Goal: Task Accomplishment & Management: Use online tool/utility

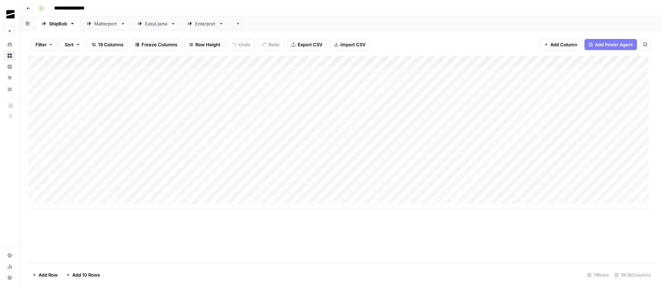
click at [209, 23] on div "Enterpret" at bounding box center [205, 23] width 21 height 7
click at [220, 24] on icon "button" at bounding box center [221, 23] width 5 height 5
click at [256, 47] on span "Duplicate Sheet" at bounding box center [248, 46] width 33 height 7
click at [268, 25] on icon "button" at bounding box center [269, 23] width 5 height 5
click at [282, 33] on span "Rename Sheet" at bounding box center [296, 36] width 33 height 7
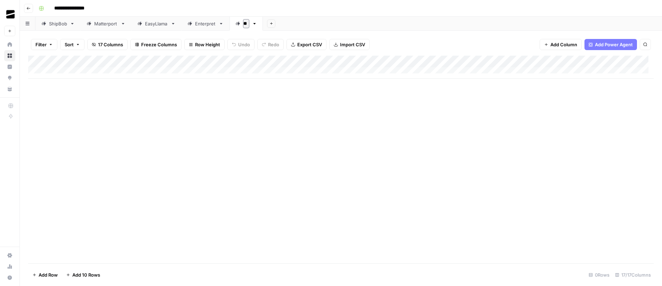
type input "*"
type input "**********"
click at [336, 22] on div "Add Sheet" at bounding box center [477, 24] width 369 height 14
click at [84, 70] on div "Add Column" at bounding box center [340, 67] width 625 height 23
click at [83, 82] on div "Add Column" at bounding box center [340, 73] width 625 height 35
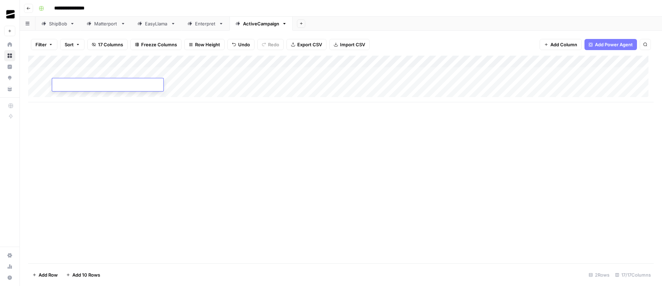
click at [286, 146] on div "Add Column" at bounding box center [340, 159] width 625 height 207
click at [321, 63] on div "Add Column" at bounding box center [340, 79] width 625 height 47
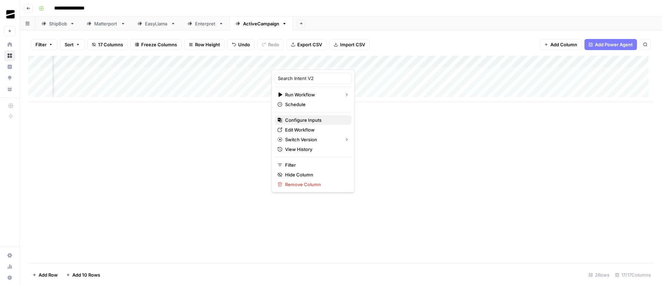
click at [310, 118] on span "Configure Inputs" at bounding box center [315, 119] width 61 height 7
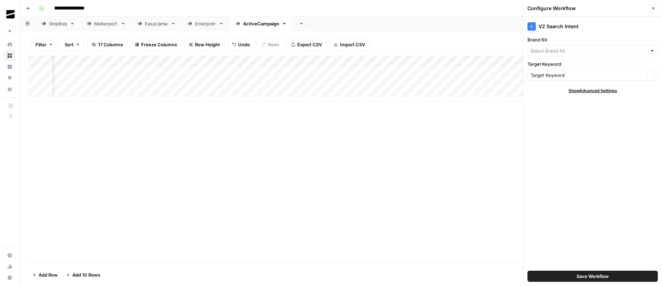
type input "Enterpret"
click at [566, 50] on input "Brand Kit" at bounding box center [587, 50] width 114 height 7
click at [576, 64] on span "ActiveCampaign" at bounding box center [591, 67] width 116 height 7
type input "ActiveCampaign"
click at [587, 275] on span "Save Workflow" at bounding box center [592, 275] width 32 height 7
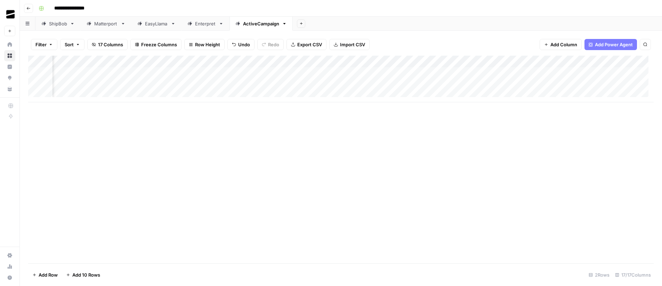
click at [445, 63] on div "Add Column" at bounding box center [340, 79] width 625 height 47
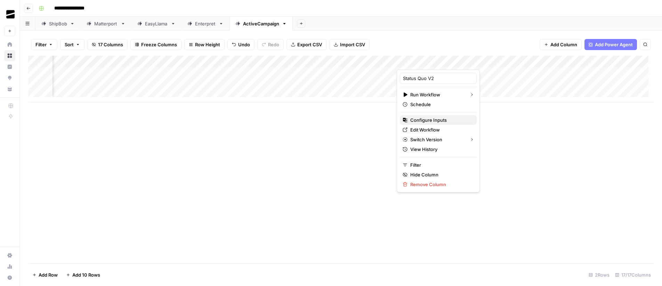
click at [431, 121] on span "Configure Inputs" at bounding box center [440, 119] width 61 height 7
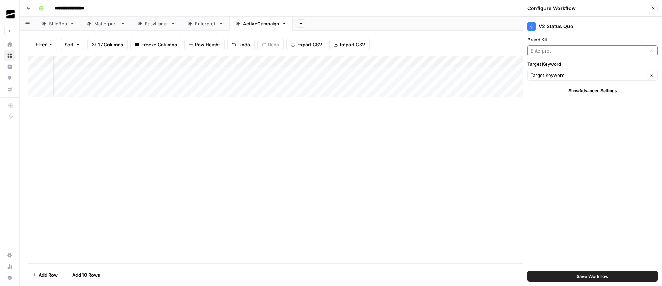
click at [570, 48] on input "Brand Kit" at bounding box center [587, 50] width 114 height 7
click at [577, 65] on span "ActiveCampaign" at bounding box center [591, 67] width 116 height 7
type input "ActiveCampaign"
click at [606, 277] on span "Save Workflow" at bounding box center [592, 275] width 32 height 7
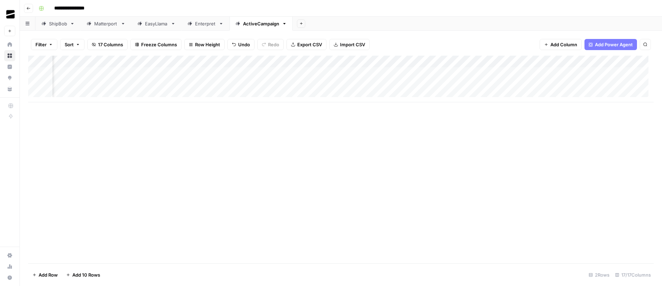
click at [571, 62] on div "Add Column" at bounding box center [340, 79] width 625 height 47
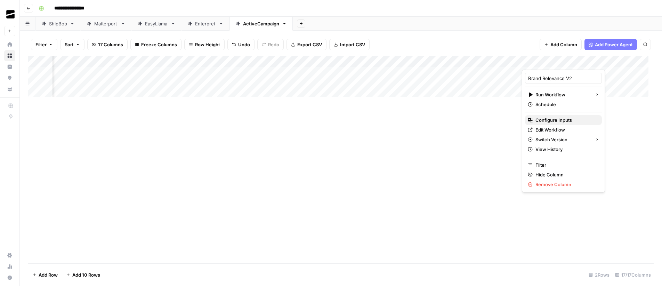
click at [556, 121] on span "Configure Inputs" at bounding box center [565, 119] width 61 height 7
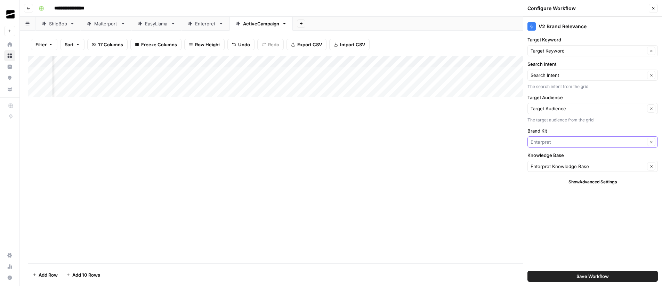
click at [554, 143] on input "Brand Kit" at bounding box center [587, 141] width 114 height 7
click at [564, 157] on span "ActiveCampaign" at bounding box center [591, 158] width 116 height 7
type input "ActiveCampaign"
click at [572, 168] on input "Knowledge Base" at bounding box center [587, 166] width 114 height 7
click at [597, 181] on span "ActiveCampaign Knowledge Base" at bounding box center [591, 182] width 116 height 7
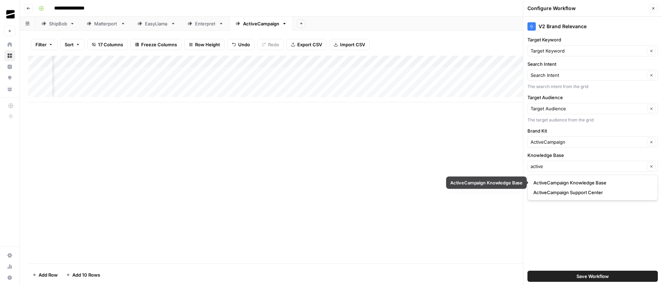
type input "ActiveCampaign Knowledge Base"
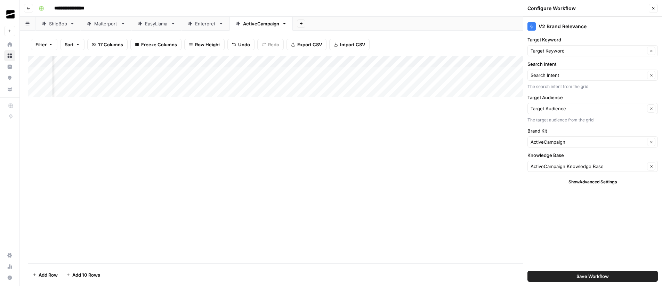
click at [605, 276] on span "Save Workflow" at bounding box center [592, 275] width 32 height 7
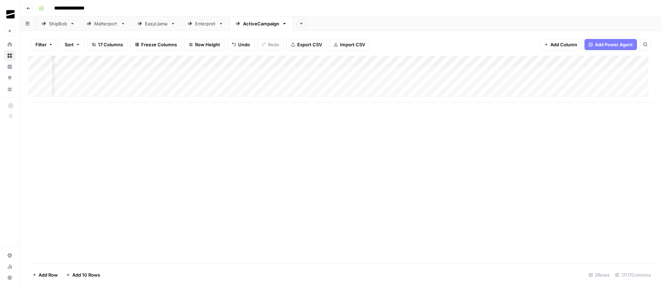
scroll to position [0, 519]
click at [328, 63] on div "Add Column" at bounding box center [340, 79] width 625 height 47
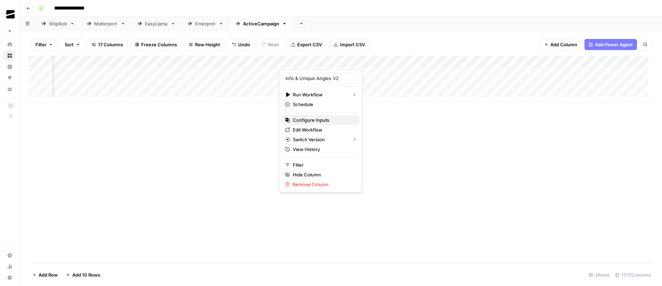
click at [314, 117] on span "Configure Inputs" at bounding box center [323, 119] width 61 height 7
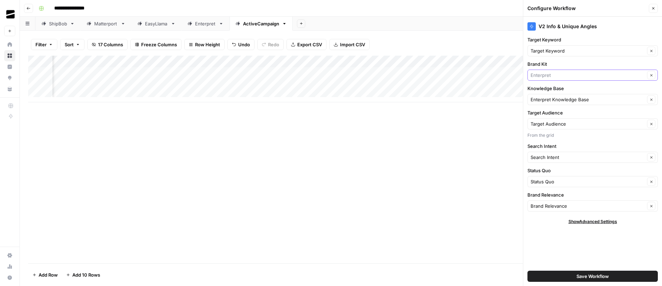
click at [554, 76] on input "Brand Kit" at bounding box center [587, 75] width 114 height 7
click at [557, 90] on span "ActiveCampaign" at bounding box center [591, 91] width 116 height 7
type input "ActiveCampaign"
click at [586, 99] on input "Knowledge Base" at bounding box center [587, 99] width 114 height 7
click at [590, 113] on span "ActiveCampaign Knowledge Base" at bounding box center [591, 115] width 116 height 7
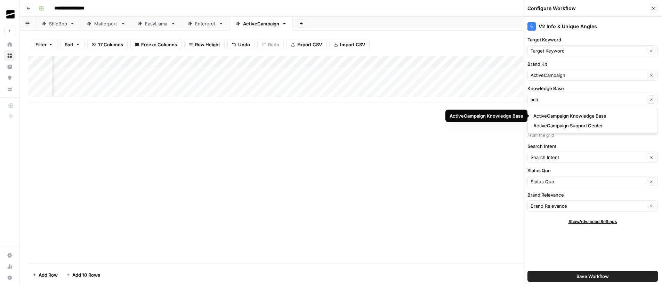
type input "ActiveCampaign Knowledge Base"
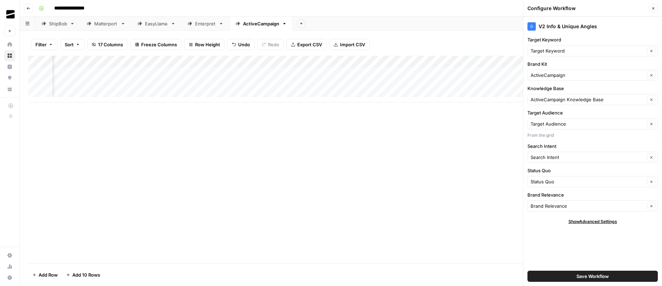
click at [596, 274] on span "Save Workflow" at bounding box center [592, 275] width 32 height 7
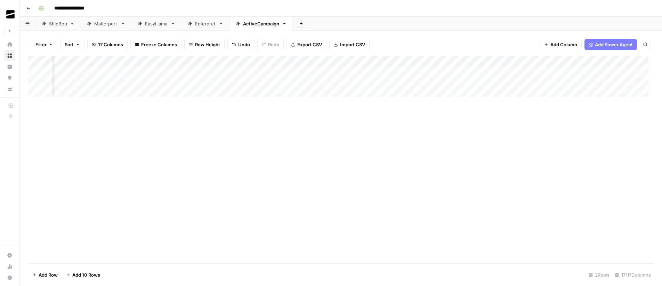
click at [453, 62] on div "Add Column" at bounding box center [340, 79] width 625 height 47
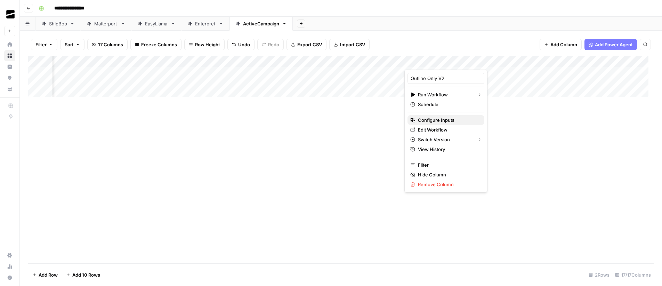
click at [443, 118] on span "Configure Inputs" at bounding box center [448, 119] width 61 height 7
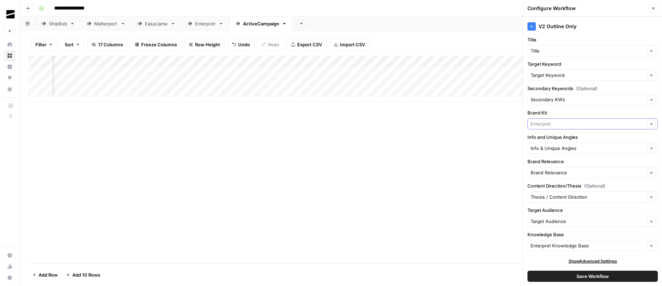
click at [563, 127] on input "Brand Kit" at bounding box center [587, 123] width 114 height 7
click at [568, 141] on span "ActiveCampaign" at bounding box center [588, 140] width 111 height 7
type input "ActiveCampaign"
click at [581, 244] on input "Knowledge Base" at bounding box center [587, 244] width 114 height 7
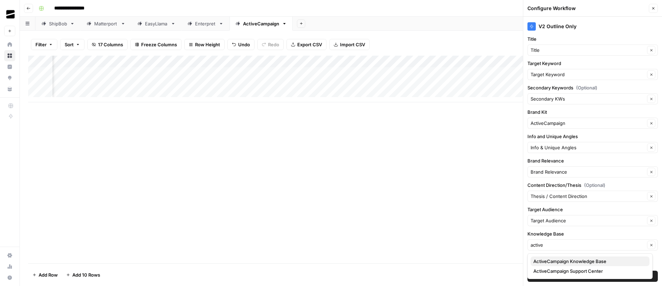
click at [590, 261] on span "ActiveCampaign Knowledge Base" at bounding box center [588, 260] width 111 height 7
type input "ActiveCampaign Knowledge Base"
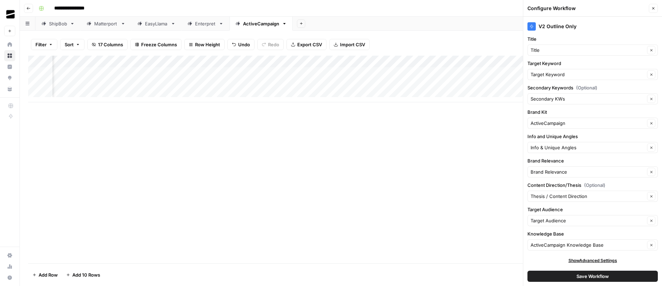
click at [600, 276] on span "Save Workflow" at bounding box center [592, 275] width 32 height 7
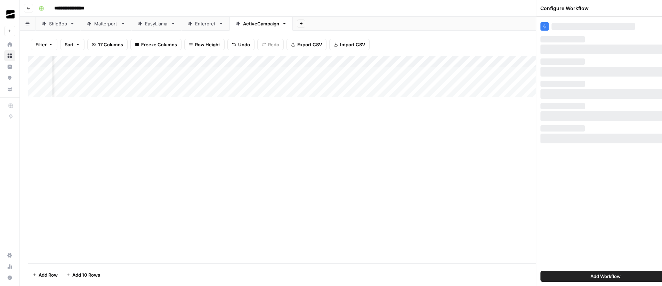
scroll to position [0, 0]
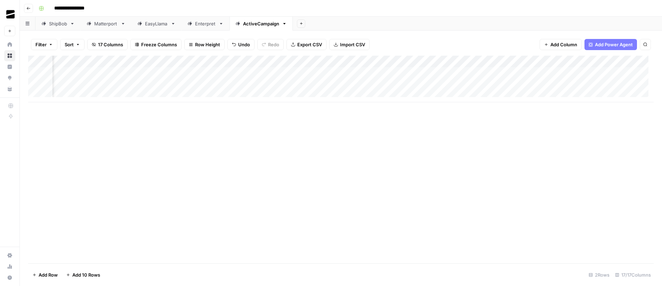
click at [578, 63] on div "Add Column" at bounding box center [340, 79] width 625 height 47
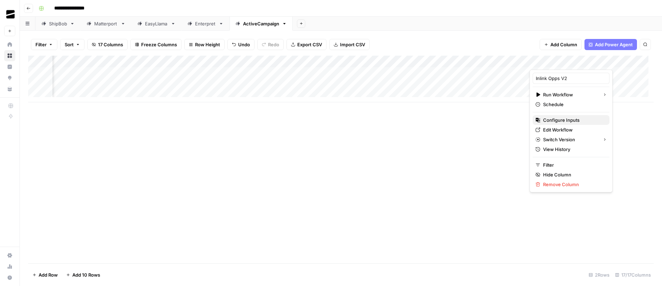
click at [572, 118] on span "Configure Inputs" at bounding box center [573, 119] width 61 height 7
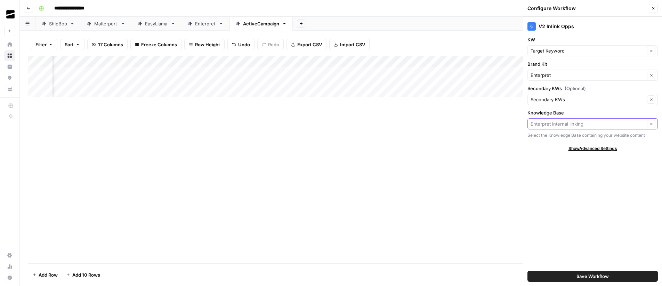
click at [585, 126] on input "Knowledge Base" at bounding box center [587, 123] width 114 height 7
type input "a"
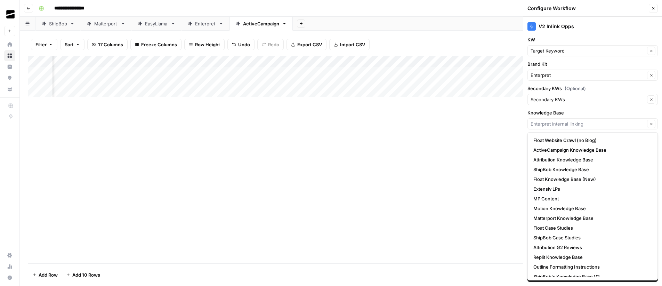
type input "Enterpret internal linking"
click at [651, 9] on icon "button" at bounding box center [653, 8] width 4 height 4
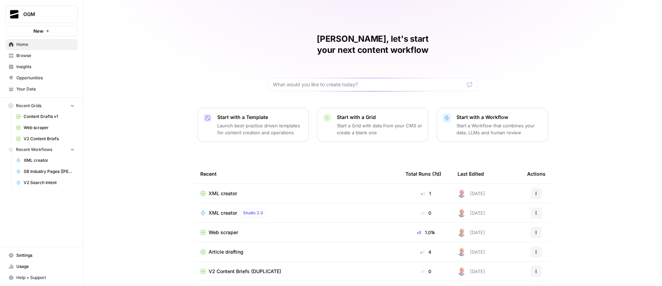
click at [47, 88] on span "Your Data" at bounding box center [45, 89] width 58 height 6
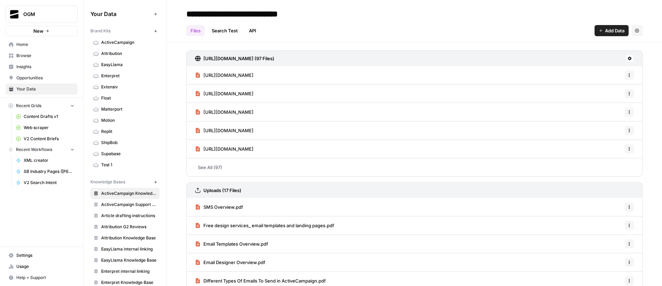
click at [133, 204] on span "ActiveCampaign Support Center" at bounding box center [128, 204] width 55 height 6
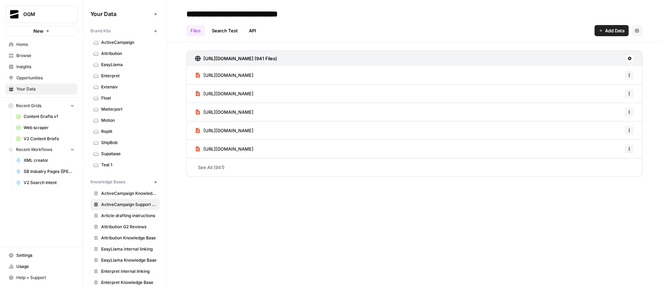
click at [220, 169] on link "See All (941)" at bounding box center [414, 167] width 456 height 18
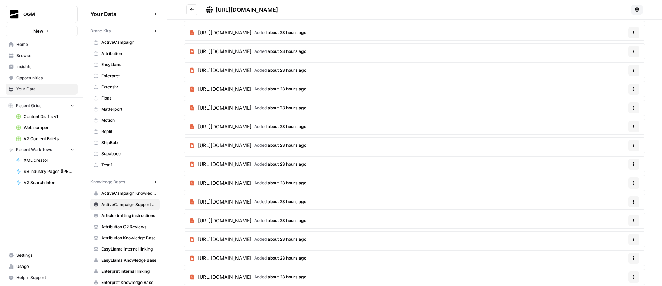
scroll to position [535, 0]
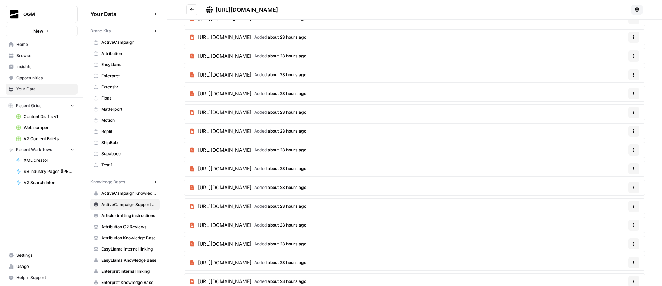
click at [193, 6] on button "Go back" at bounding box center [191, 9] width 11 height 11
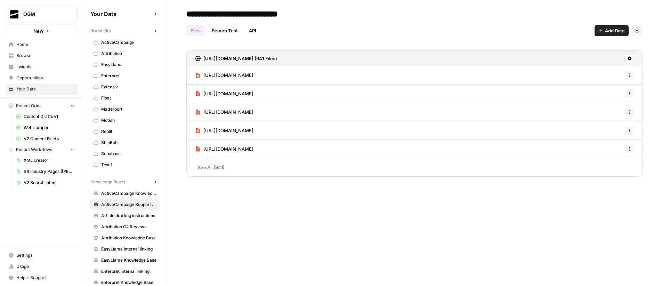
click at [131, 191] on span "ActiveCampaign Knowledge Base" at bounding box center [128, 193] width 55 height 6
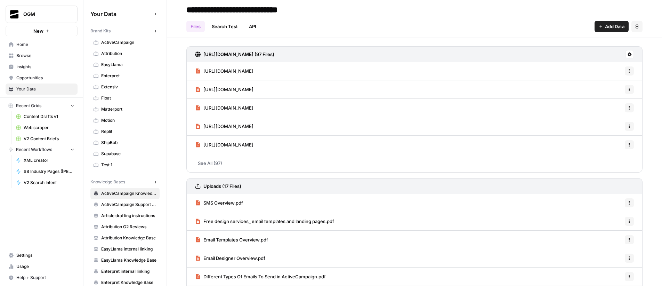
scroll to position [28, 0]
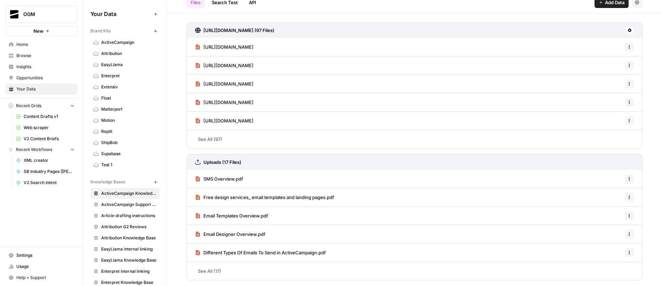
click at [208, 271] on link "See All (17)" at bounding box center [414, 271] width 456 height 18
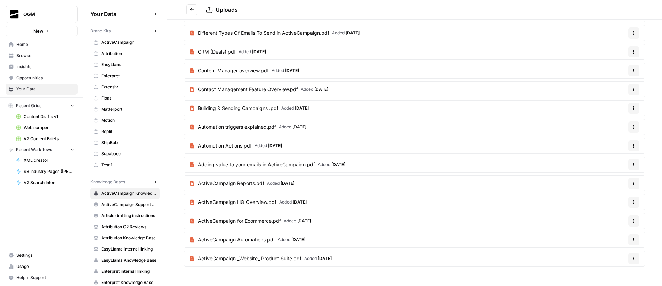
click at [192, 9] on icon "Go back" at bounding box center [191, 9] width 5 height 5
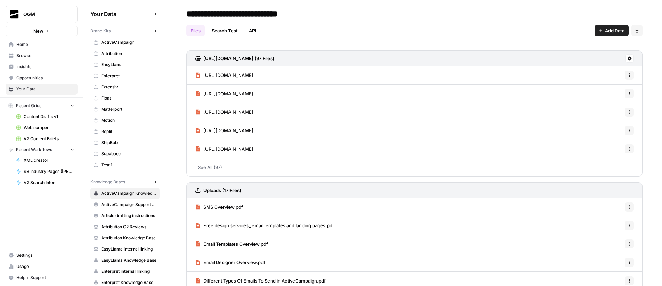
click at [121, 215] on span "Article drafting instructions" at bounding box center [128, 215] width 55 height 6
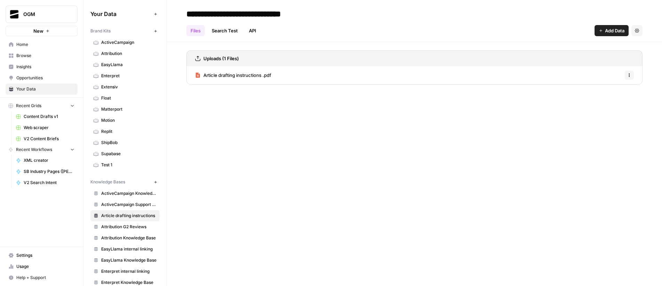
click at [34, 88] on span "Your Data" at bounding box center [45, 89] width 58 height 6
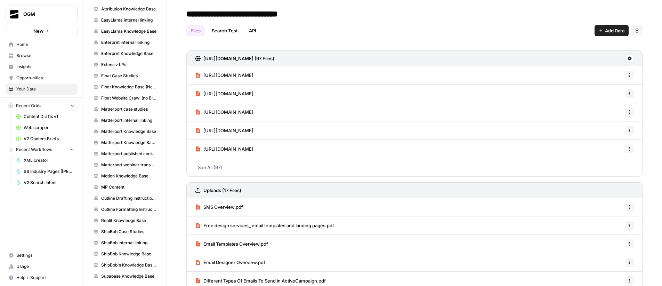
scroll to position [233, 0]
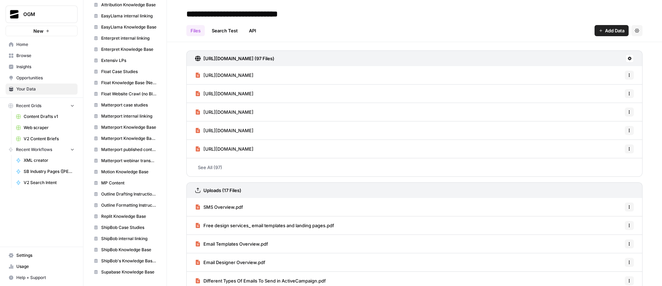
click at [36, 76] on span "Opportunities" at bounding box center [45, 78] width 58 height 6
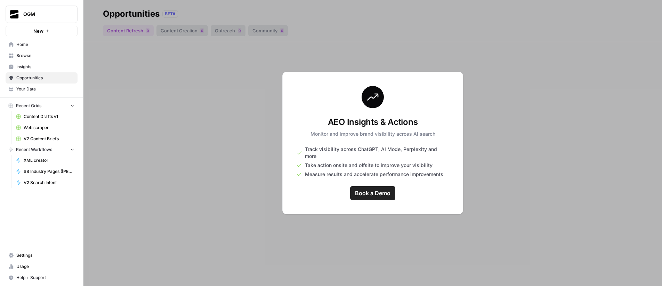
click at [29, 66] on span "Insights" at bounding box center [45, 67] width 58 height 6
click at [35, 80] on span "Opportunities" at bounding box center [45, 78] width 58 height 6
click at [34, 90] on span "Your Data" at bounding box center [45, 89] width 58 height 6
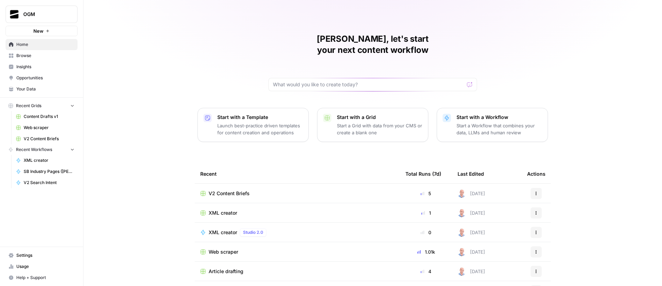
click at [36, 91] on span "Your Data" at bounding box center [45, 89] width 58 height 6
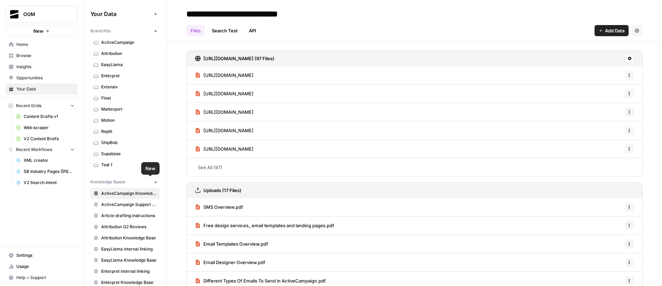
click at [154, 182] on icon "button" at bounding box center [156, 182] width 4 height 4
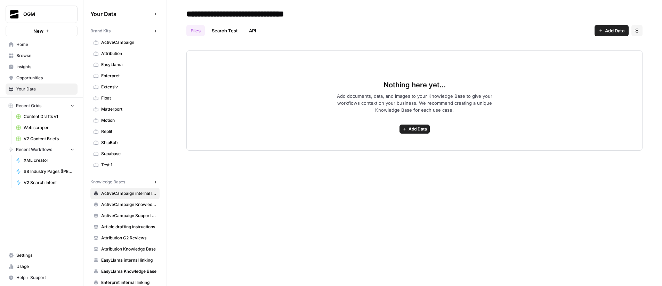
type input "**********"
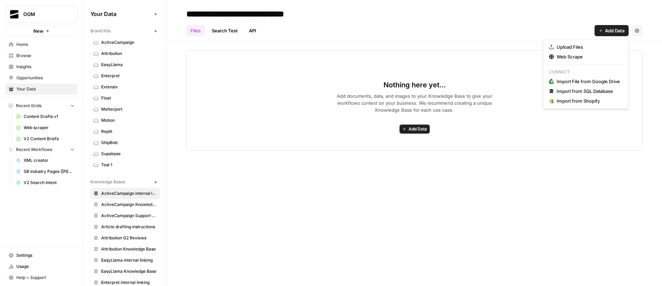
click at [611, 30] on span "Add Data" at bounding box center [614, 30] width 19 height 7
click at [578, 56] on span "Web Scrape" at bounding box center [587, 56] width 63 height 7
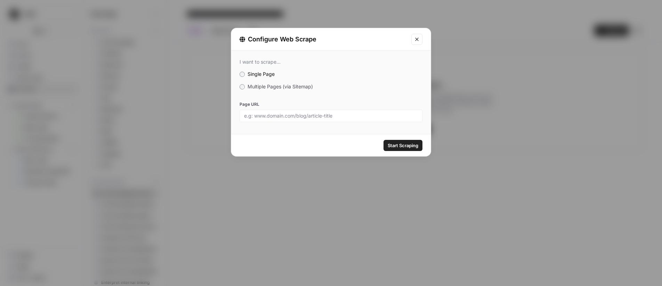
click at [254, 85] on span "Multiple Pages (via Sitemap)" at bounding box center [279, 86] width 65 height 6
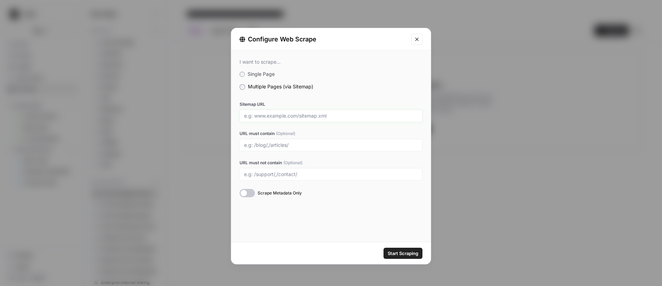
click at [276, 113] on input "Sitemap URL" at bounding box center [331, 116] width 174 height 6
paste input "https://www.activecampaign.com/sitemaps-1-section-blog-1-sitemap-p1.xml"
type input "https://www.activecampaign.com/sitemaps-1-section-blog-1-sitemap-p1.xml"
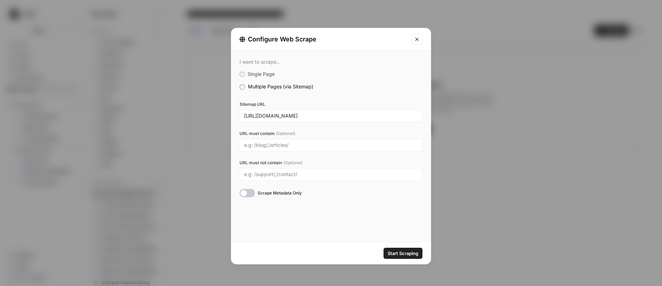
click at [403, 252] on span "Start Scraping" at bounding box center [402, 253] width 31 height 7
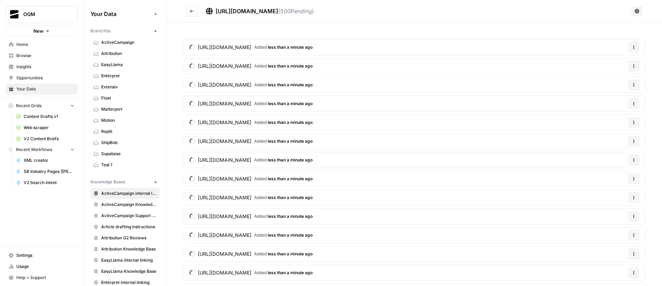
click at [195, 11] on button "Go back" at bounding box center [191, 11] width 11 height 11
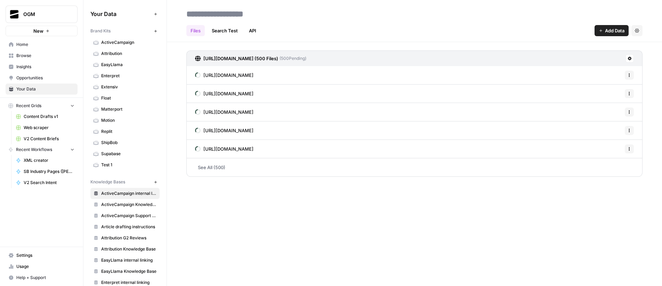
click at [613, 31] on span "Add Data" at bounding box center [614, 30] width 19 height 7
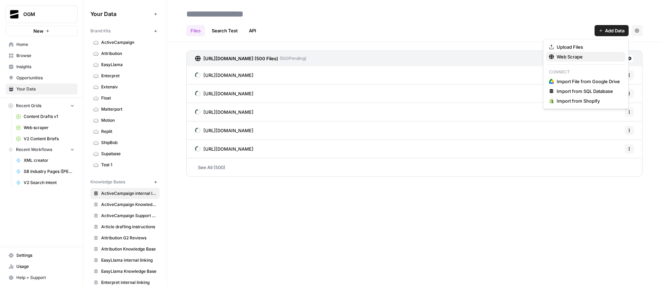
click at [584, 58] on span "Web Scrape" at bounding box center [587, 56] width 63 height 7
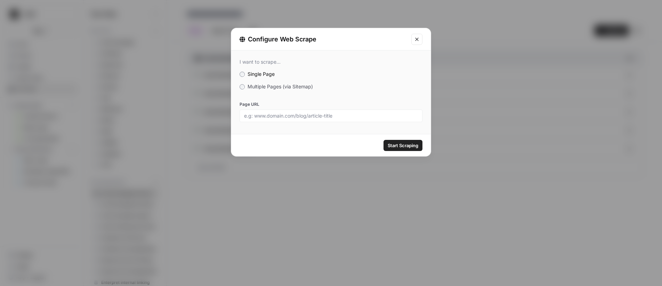
click at [273, 85] on span "Multiple Pages (via Sitemap)" at bounding box center [279, 86] width 65 height 6
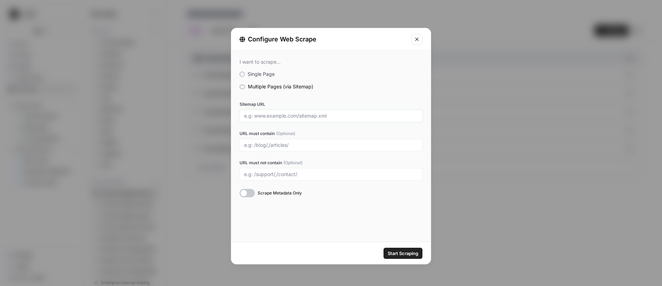
click at [295, 117] on input "Sitemap URL" at bounding box center [331, 116] width 174 height 6
paste input "https://www.activecampaign.com/sitemaps-1-section-blog-1-sitemap-p2.xml"
type input "https://www.activecampaign.com/sitemaps-1-section-blog-1-sitemap-p2.xml"
click at [336, 100] on div "I want to scrape... Single Page Multiple Pages (via Sitemap) Sitemap URL https:…" at bounding box center [330, 127] width 199 height 155
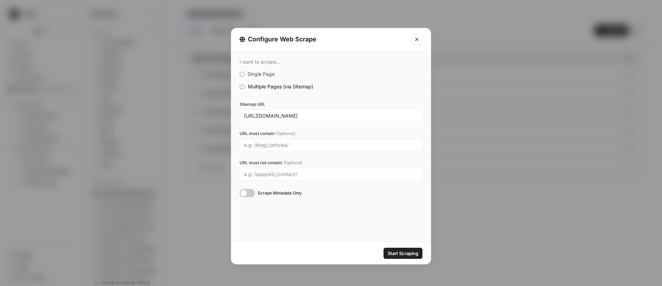
scroll to position [0, 0]
click at [405, 253] on span "Start Scraping" at bounding box center [402, 253] width 31 height 7
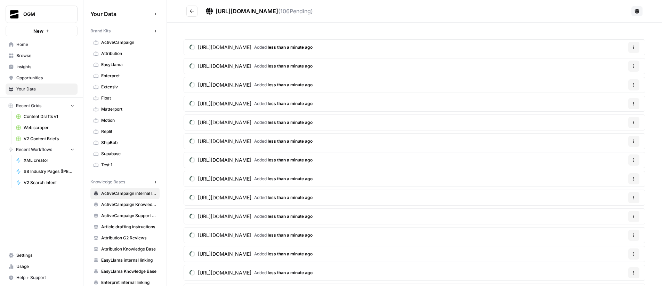
click at [190, 13] on icon "Go back" at bounding box center [191, 11] width 5 height 5
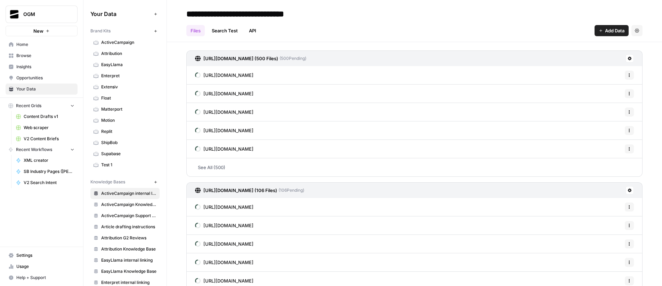
type input "**********"
click at [365, 41] on header "**********" at bounding box center [414, 21] width 495 height 42
click at [136, 204] on span "ActiveCampaign Knowledge Base" at bounding box center [128, 204] width 55 height 6
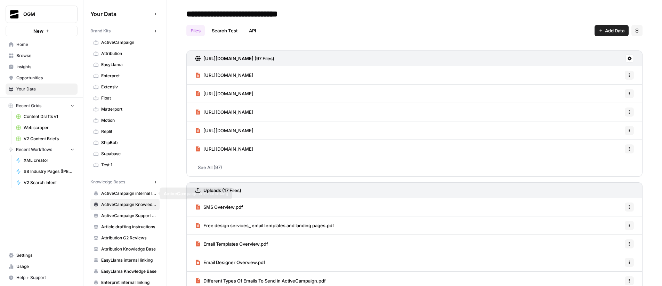
click at [122, 195] on span "ActiveCampaign internal linking" at bounding box center [128, 193] width 55 height 6
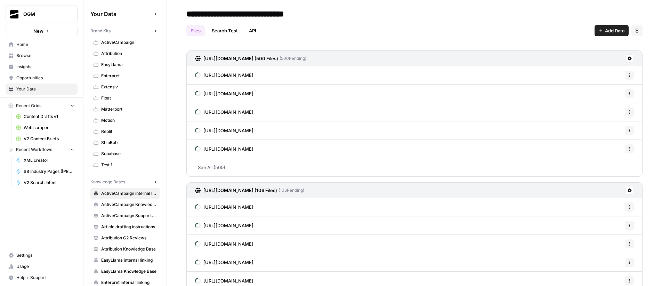
click at [126, 217] on span "ActiveCampaign Support Center" at bounding box center [128, 215] width 55 height 6
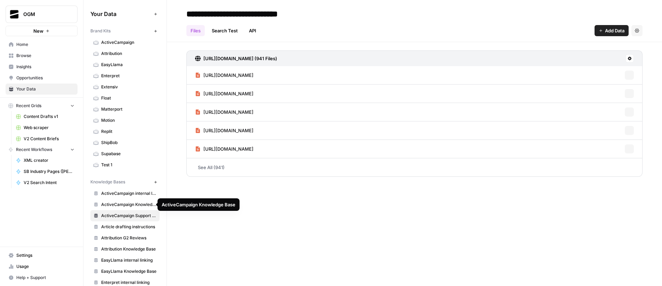
click at [123, 204] on span "ActiveCampaign Knowledge Base" at bounding box center [128, 204] width 55 height 6
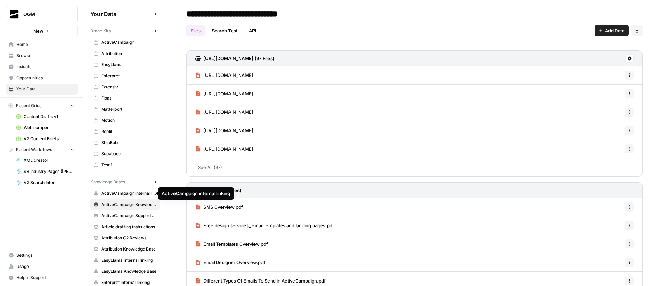
click at [125, 193] on span "ActiveCampaign internal linking" at bounding box center [128, 193] width 55 height 6
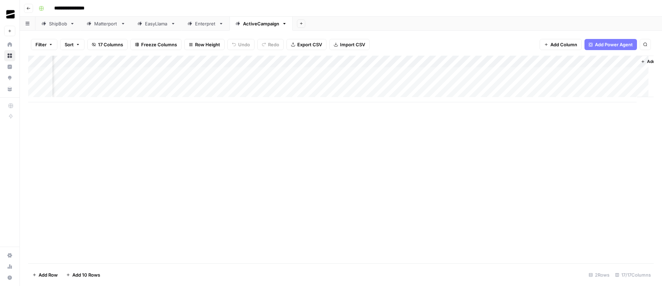
scroll to position [0, 564]
click at [531, 62] on div "Add Column" at bounding box center [340, 79] width 625 height 47
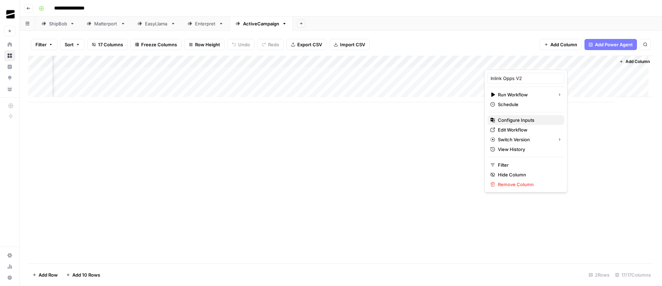
click at [515, 121] on span "Configure Inputs" at bounding box center [528, 119] width 61 height 7
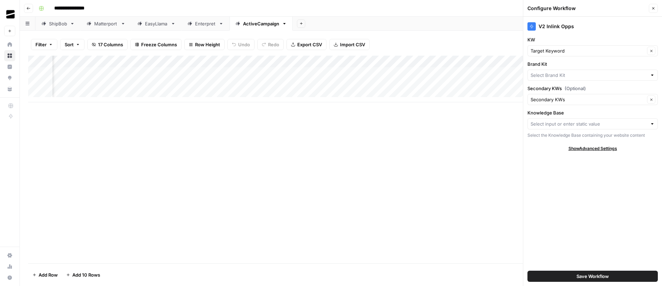
type input "Enterpret"
type input "Enterpret internal linking"
click at [586, 122] on input "Knowledge Base" at bounding box center [587, 123] width 114 height 7
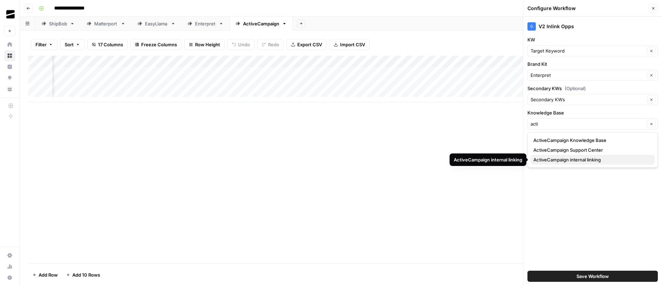
click at [592, 160] on span "ActiveCampaign internal linking" at bounding box center [591, 159] width 116 height 7
type input "ActiveCampaign internal linking"
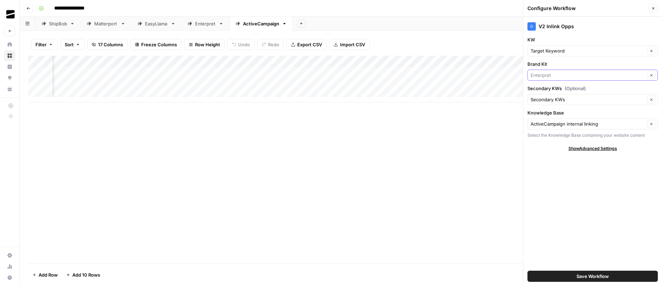
click at [549, 76] on input "Brand Kit" at bounding box center [587, 75] width 114 height 7
click at [559, 92] on span "ActiveCampaign" at bounding box center [591, 91] width 116 height 7
type input "ActiveCampaign"
click at [609, 275] on button "Save Workflow" at bounding box center [592, 275] width 130 height 11
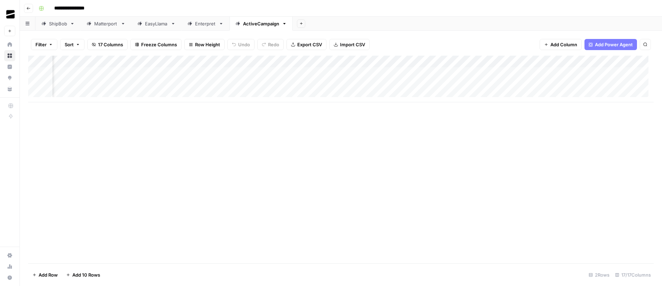
scroll to position [0, 225]
click at [247, 62] on div "Add Column" at bounding box center [340, 79] width 625 height 47
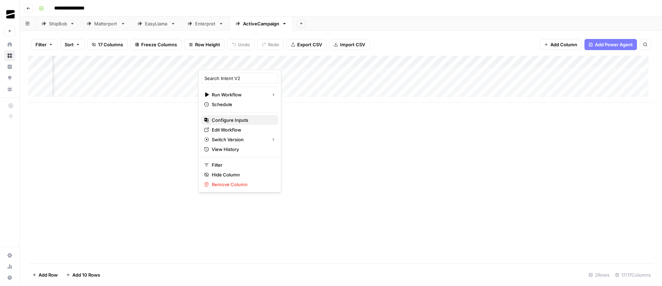
click at [237, 121] on span "Configure Inputs" at bounding box center [242, 119] width 61 height 7
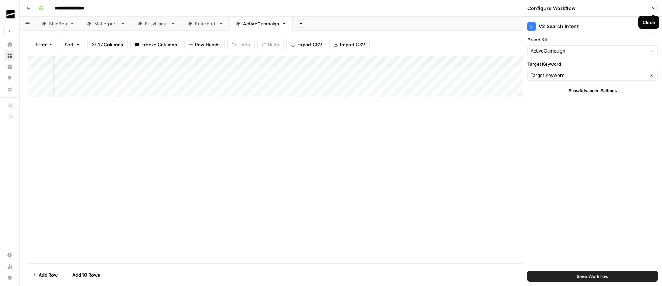
click at [655, 9] on icon "button" at bounding box center [653, 8] width 4 height 4
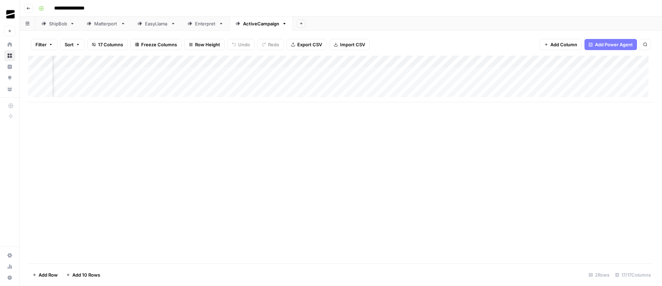
click at [371, 63] on div "Add Column" at bounding box center [340, 79] width 625 height 47
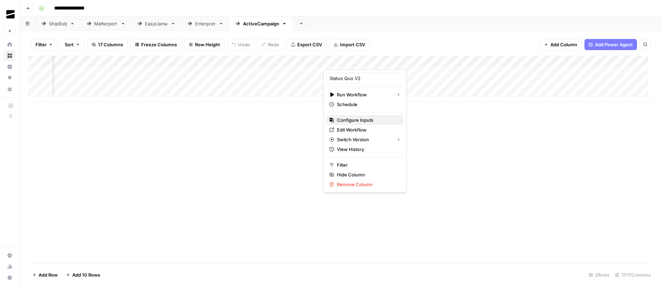
click at [355, 121] on span "Configure Inputs" at bounding box center [367, 119] width 61 height 7
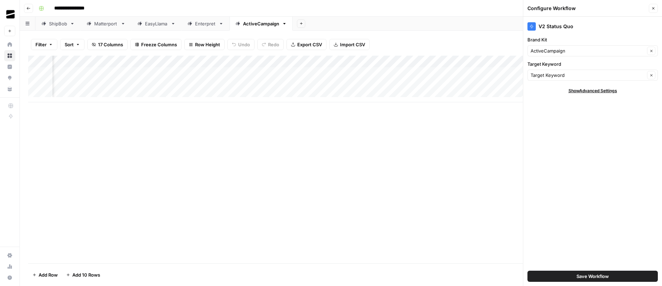
click at [655, 8] on button "Close" at bounding box center [652, 8] width 9 height 9
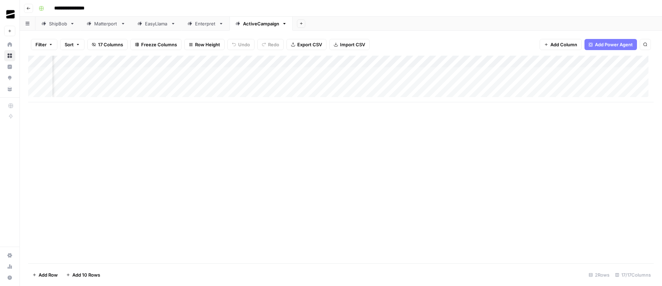
click at [497, 62] on div "Add Column" at bounding box center [340, 79] width 625 height 47
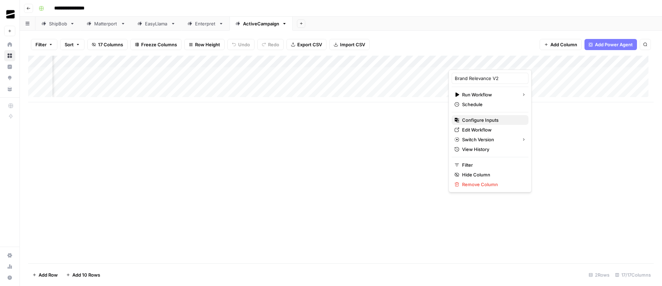
click at [485, 122] on span "Configure Inputs" at bounding box center [492, 119] width 61 height 7
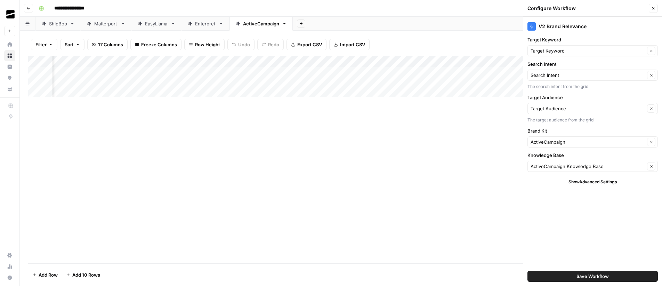
click at [654, 10] on button "Close" at bounding box center [652, 8] width 9 height 9
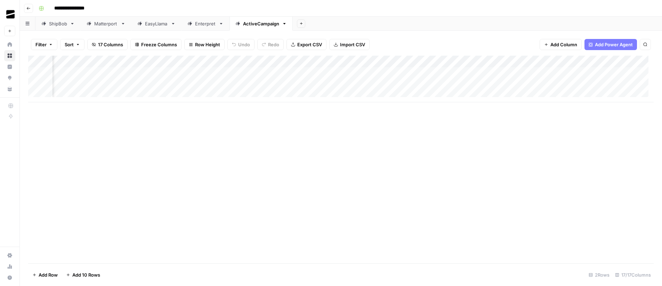
scroll to position [0, 477]
click at [370, 63] on div "Add Column" at bounding box center [340, 79] width 625 height 47
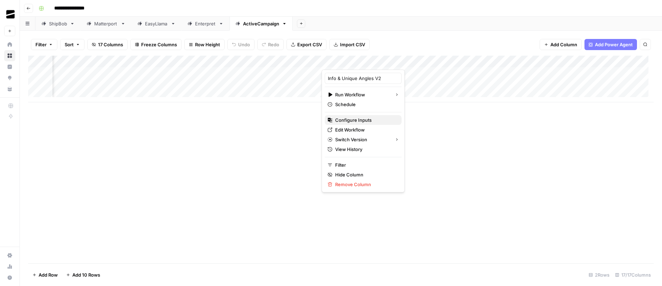
click at [356, 118] on span "Configure Inputs" at bounding box center [365, 119] width 61 height 7
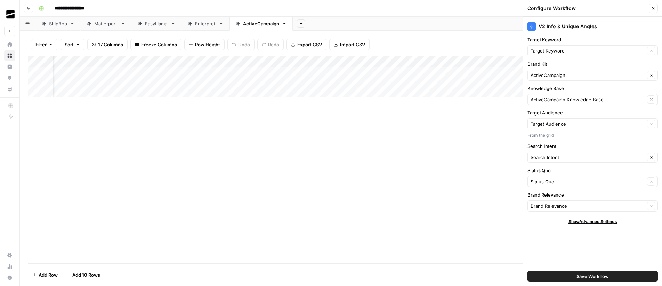
click at [655, 6] on button "Close" at bounding box center [652, 8] width 9 height 9
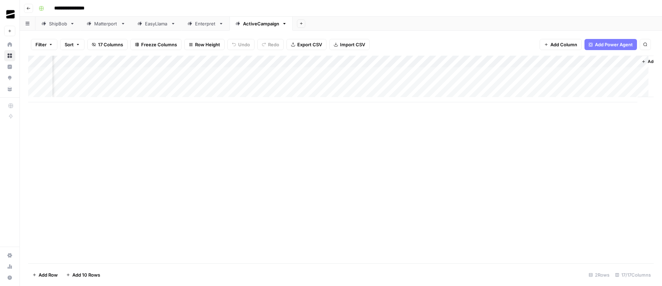
scroll to position [0, 564]
click at [409, 63] on div "Add Column" at bounding box center [340, 79] width 625 height 47
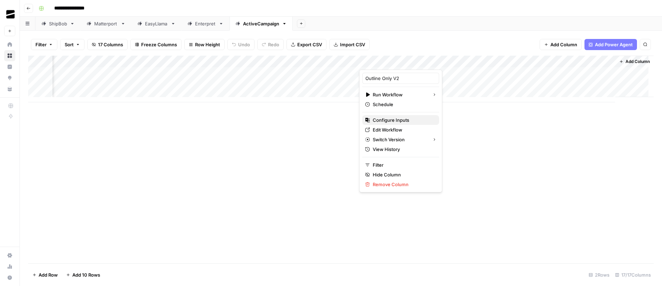
click at [400, 121] on span "Configure Inputs" at bounding box center [403, 119] width 61 height 7
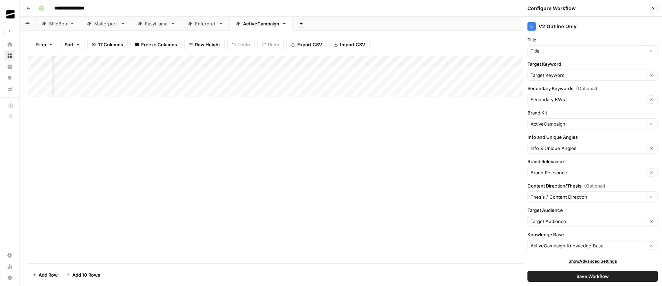
scroll to position [1, 0]
click at [655, 8] on button "Close" at bounding box center [652, 8] width 9 height 9
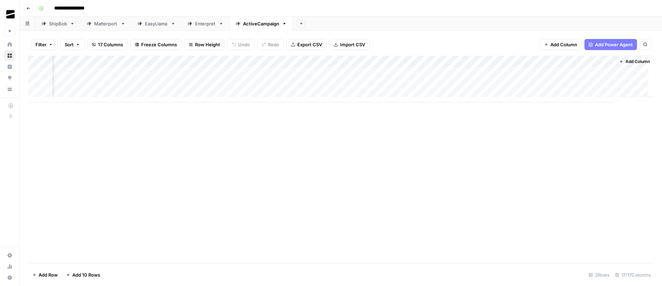
click at [533, 63] on div "Add Column" at bounding box center [340, 79] width 625 height 47
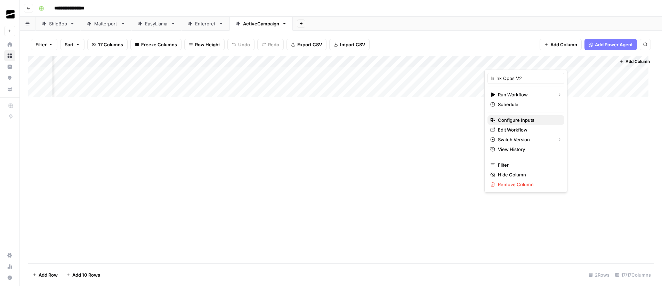
click at [515, 118] on span "Configure Inputs" at bounding box center [528, 119] width 61 height 7
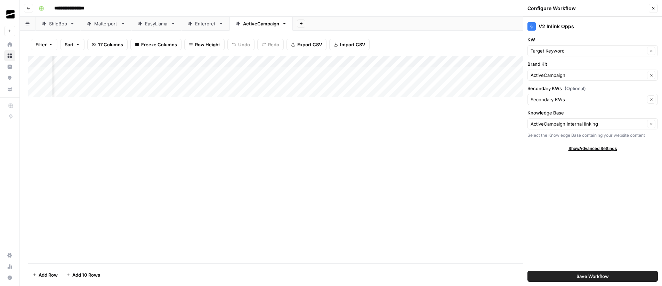
click at [655, 10] on button "Close" at bounding box center [652, 8] width 9 height 9
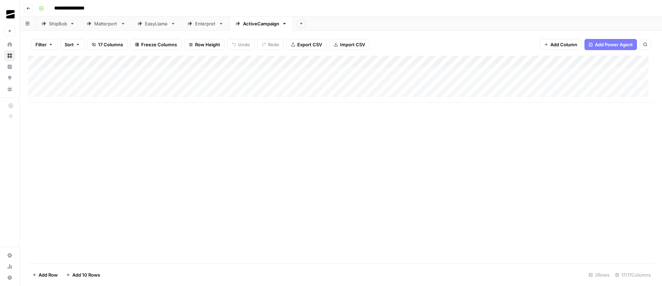
click at [411, 15] on header "**********" at bounding box center [341, 8] width 642 height 17
click at [333, 62] on div "Add Column" at bounding box center [340, 79] width 625 height 47
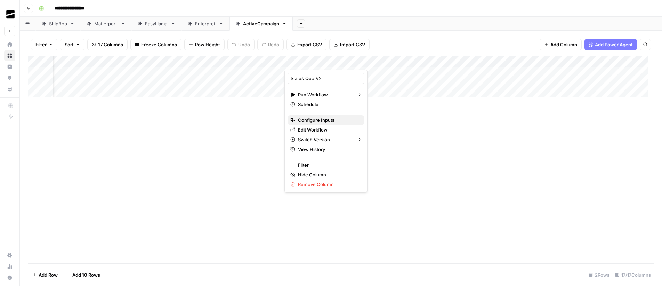
click at [318, 118] on span "Configure Inputs" at bounding box center [328, 119] width 61 height 7
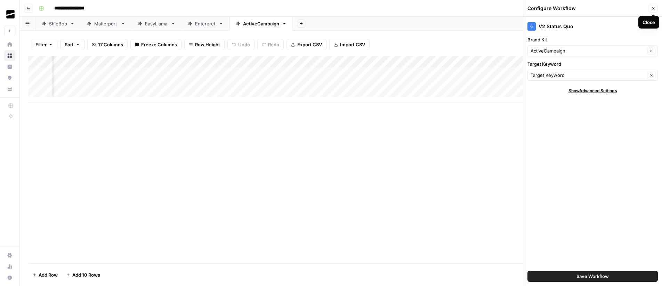
click at [652, 9] on icon "button" at bounding box center [653, 8] width 4 height 4
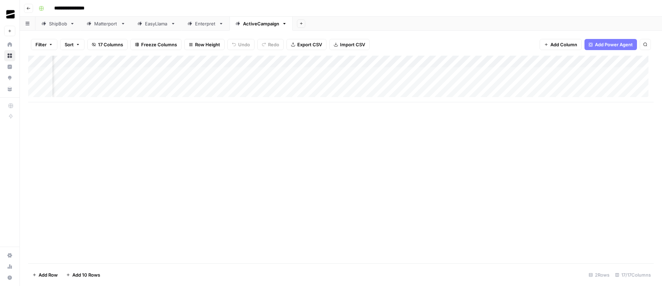
click at [459, 63] on div "Add Column" at bounding box center [340, 79] width 625 height 47
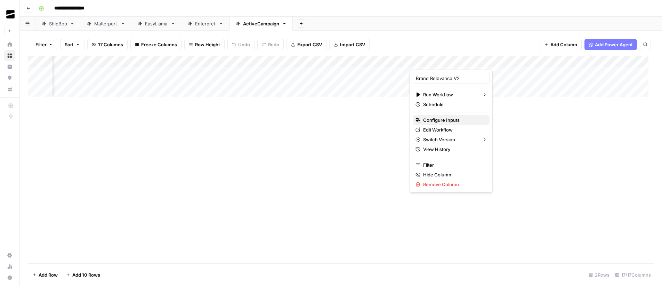
click at [441, 120] on span "Configure Inputs" at bounding box center [453, 119] width 61 height 7
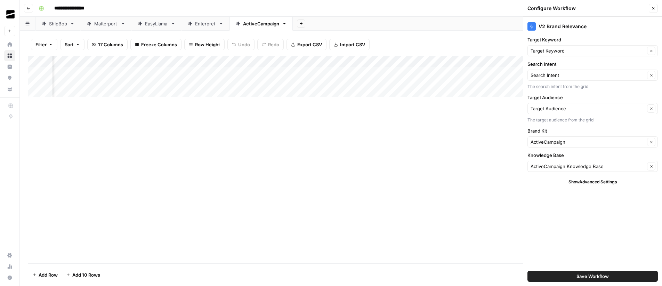
click at [458, 63] on div "Add Column" at bounding box center [340, 79] width 625 height 47
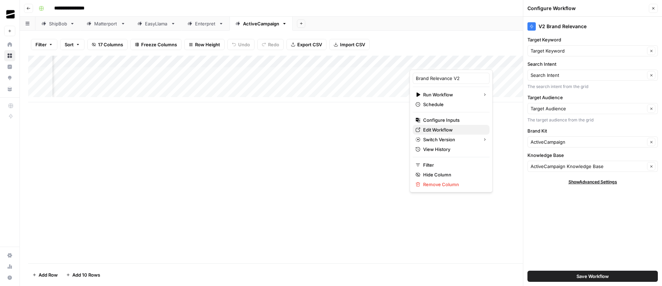
click at [450, 130] on span "Edit Workflow" at bounding box center [453, 129] width 61 height 7
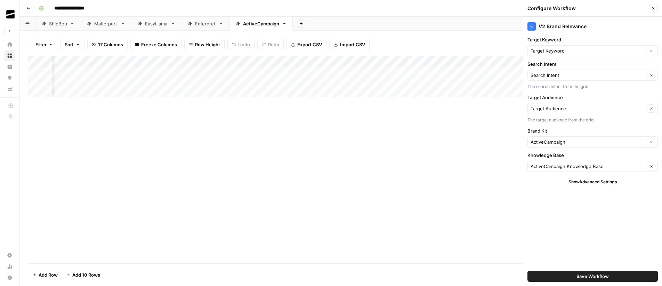
click at [656, 9] on button "Close" at bounding box center [652, 8] width 9 height 9
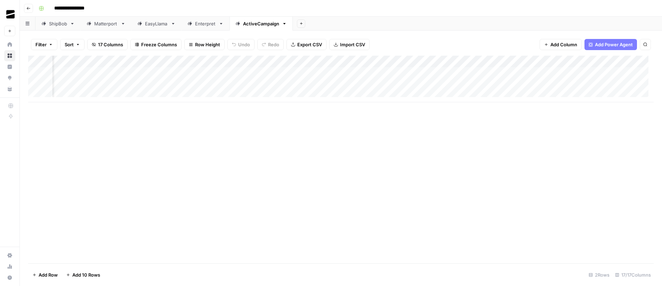
scroll to position [0, 0]
click at [88, 73] on div "Add Column" at bounding box center [340, 79] width 625 height 47
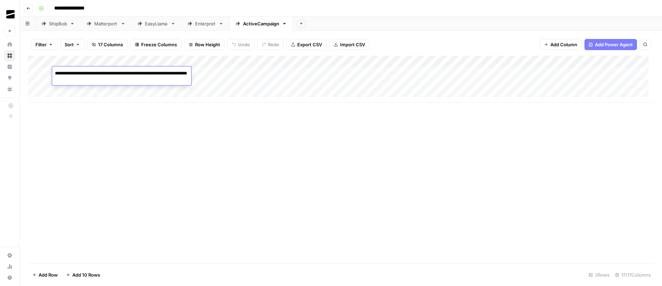
type textarea "**********"
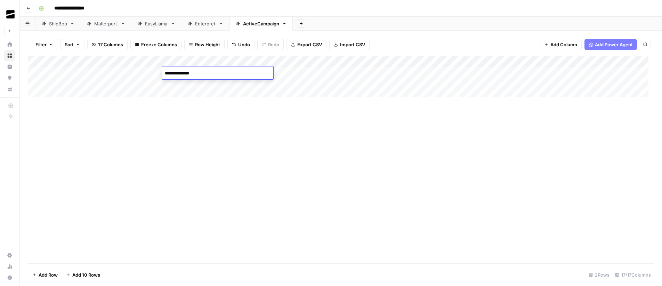
type textarea "**********"
click at [190, 75] on div "Add Column" at bounding box center [340, 79] width 625 height 47
click at [253, 72] on div "Add Column" at bounding box center [340, 79] width 625 height 47
paste textarea "**********"
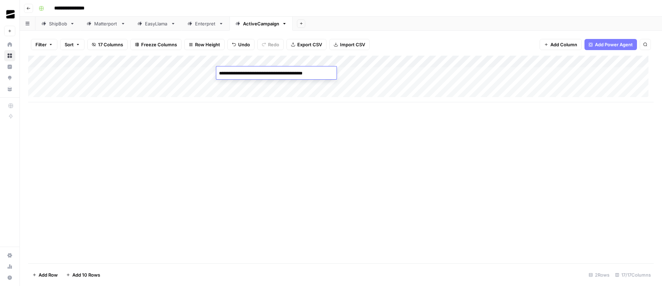
type textarea "**********"
click at [389, 69] on div "Add Column" at bounding box center [340, 79] width 625 height 47
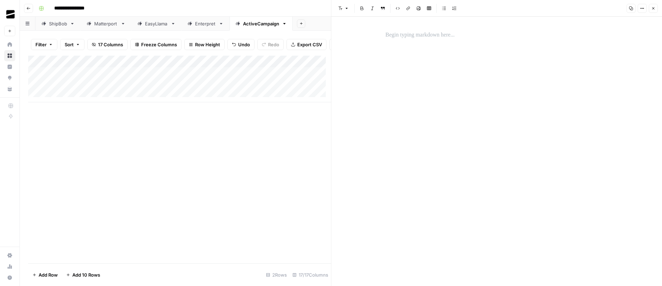
click at [650, 9] on button "Close" at bounding box center [652, 8] width 9 height 9
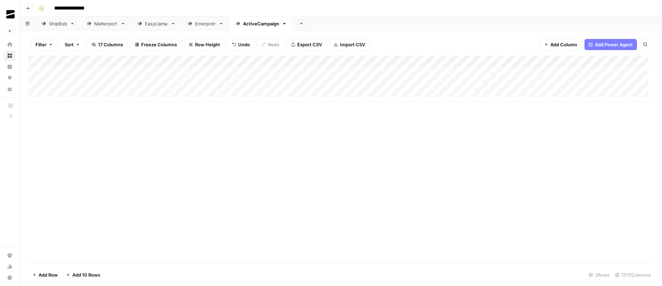
click at [394, 71] on div "Add Column" at bounding box center [340, 79] width 625 height 47
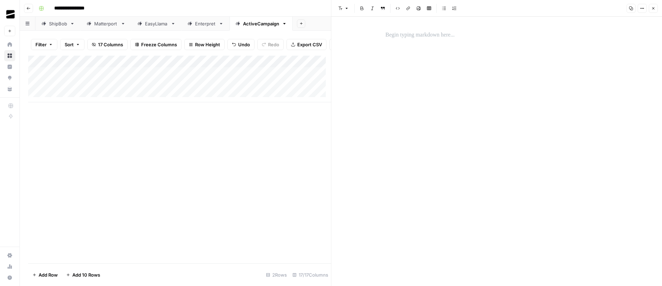
click at [420, 37] on p at bounding box center [496, 35] width 222 height 9
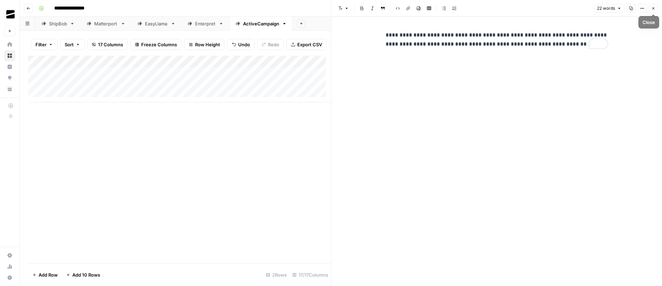
click at [655, 7] on button "Close" at bounding box center [652, 8] width 9 height 9
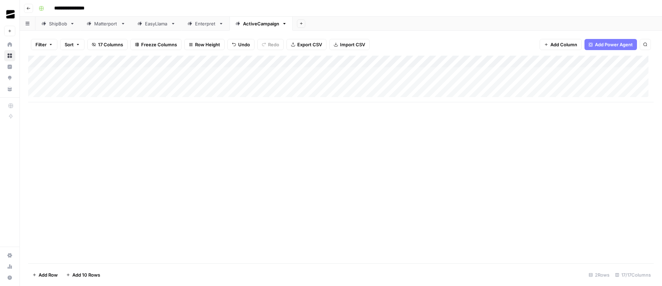
click at [319, 73] on div "Add Column" at bounding box center [340, 79] width 625 height 47
click at [327, 73] on div "Add Column" at bounding box center [340, 79] width 625 height 47
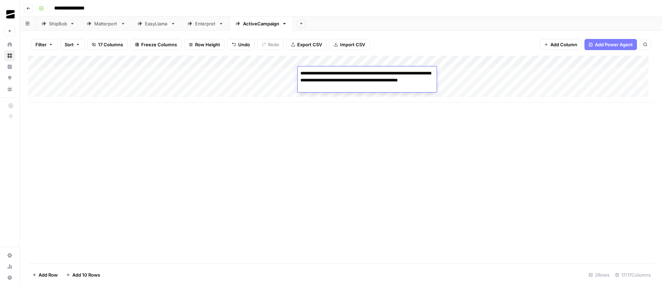
type textarea "**********"
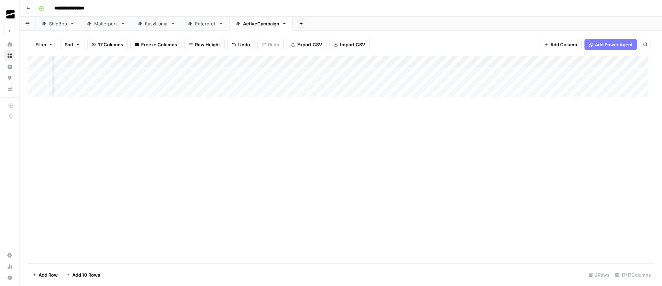
scroll to position [0, 274]
click at [188, 72] on div "Add Column" at bounding box center [340, 79] width 625 height 47
click at [306, 73] on div "Add Column" at bounding box center [340, 79] width 625 height 47
click at [446, 62] on div "Add Column" at bounding box center [340, 79] width 625 height 47
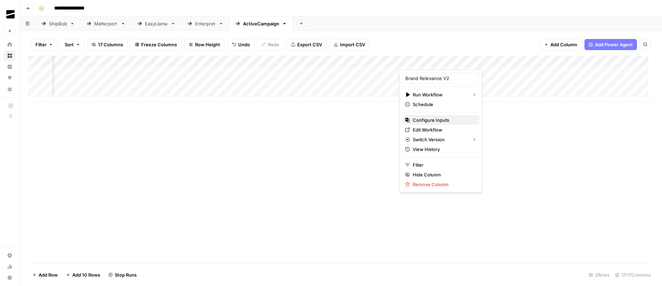
click at [436, 120] on span "Configure Inputs" at bounding box center [442, 119] width 61 height 7
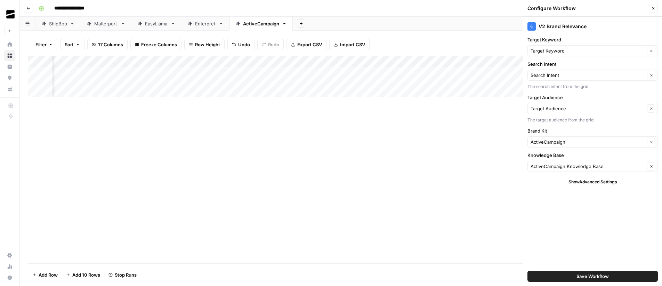
click at [655, 7] on button "Close" at bounding box center [652, 8] width 9 height 9
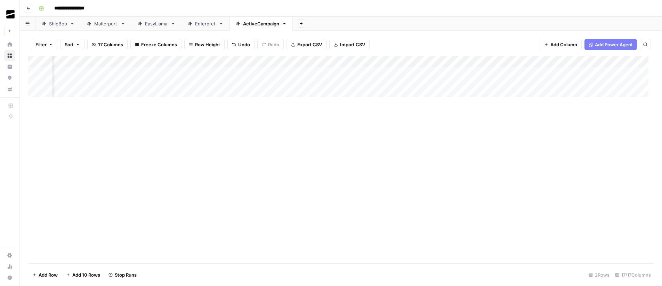
scroll to position [0, 163]
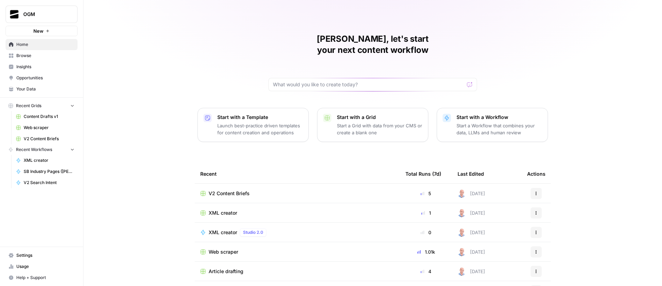
click at [38, 88] on span "Your Data" at bounding box center [45, 89] width 58 height 6
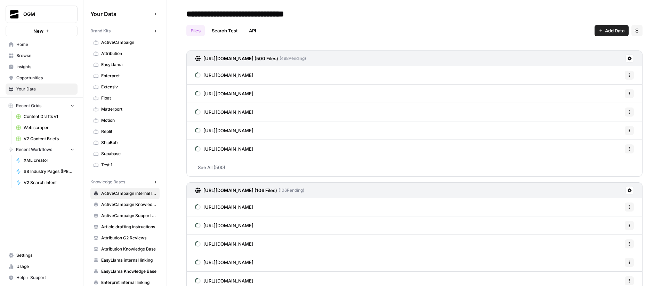
click at [120, 43] on span "ActiveCampaign" at bounding box center [128, 42] width 55 height 6
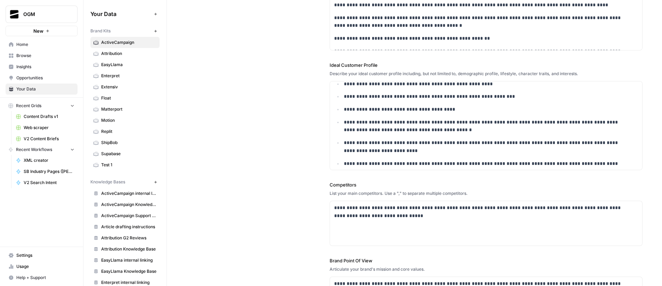
scroll to position [754, 0]
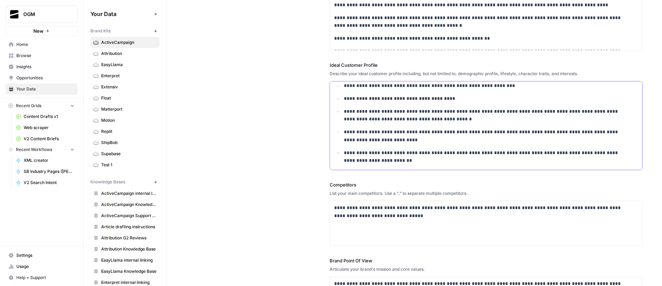
click at [414, 134] on p "**********" at bounding box center [486, 136] width 285 height 16
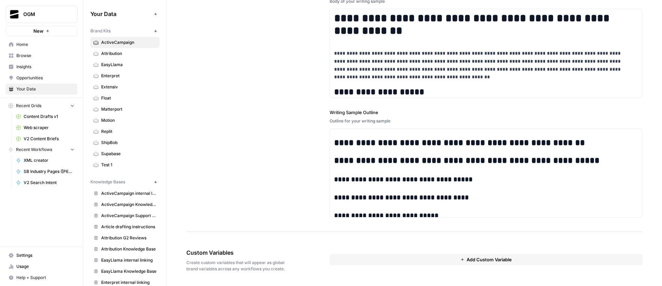
scroll to position [108, 0]
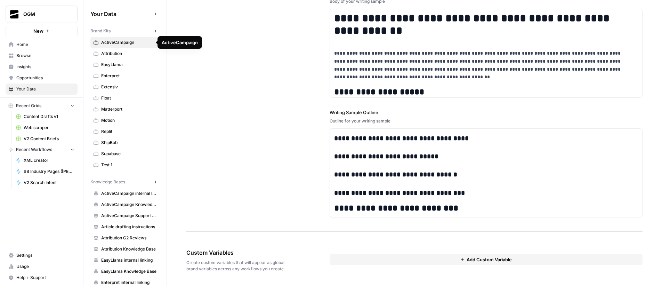
click at [125, 44] on span "ActiveCampaign" at bounding box center [128, 42] width 55 height 6
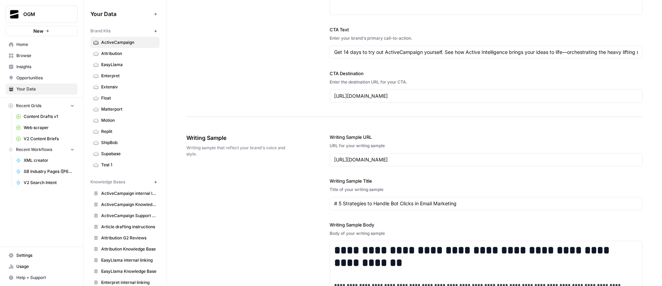
scroll to position [694, 0]
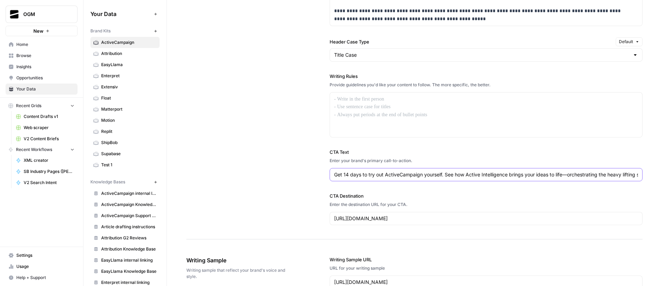
drag, startPoint x: 443, startPoint y: 175, endPoint x: 561, endPoint y: 179, distance: 118.2
click at [561, 179] on div "Get 14 days to try out ActiveCampaign yourself. See how Active Intelligence bri…" at bounding box center [485, 174] width 313 height 13
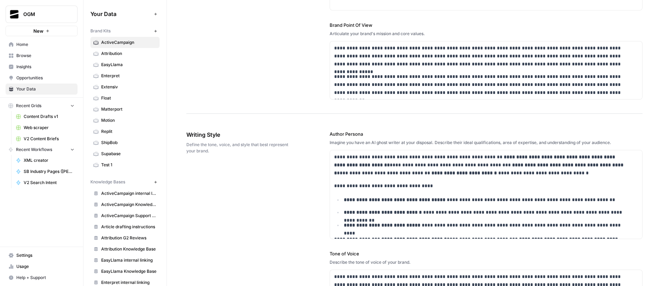
scroll to position [371, 0]
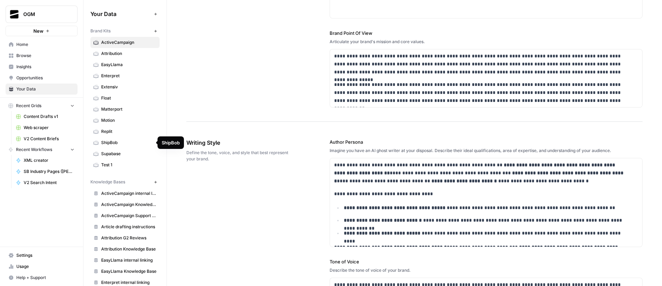
click at [114, 141] on span "ShipBob" at bounding box center [128, 142] width 55 height 6
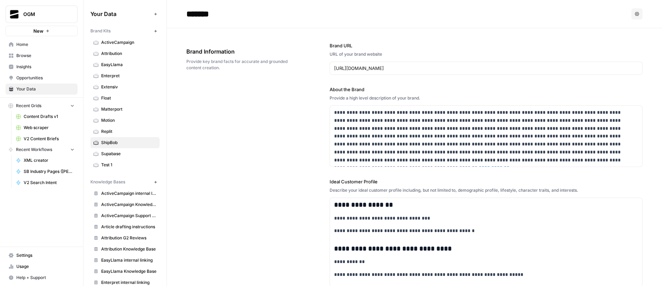
click at [122, 43] on span "ActiveCampaign" at bounding box center [128, 42] width 55 height 6
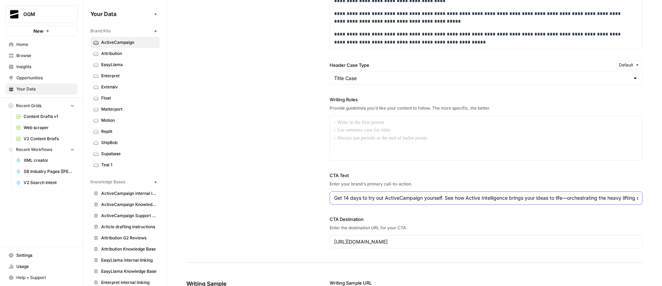
scroll to position [0, 83]
drag, startPoint x: 444, startPoint y: 199, endPoint x: 656, endPoint y: 204, distance: 212.0
click at [656, 204] on div "**********" at bounding box center [414, 10] width 495 height 1306
type input "Get 14 days to try out ActiveCampaign yourself."
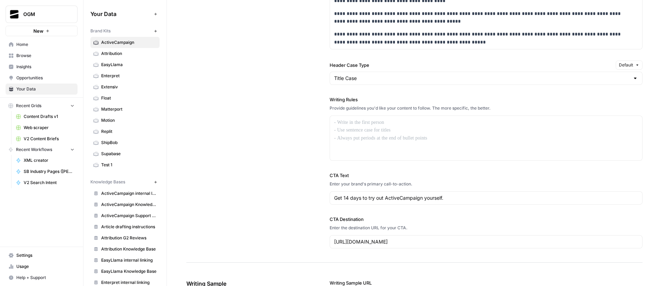
click at [448, 174] on label "CTA Text" at bounding box center [485, 175] width 313 height 7
click at [448, 194] on input "Get 14 days to try out ActiveCampaign yourself." at bounding box center [486, 197] width 304 height 7
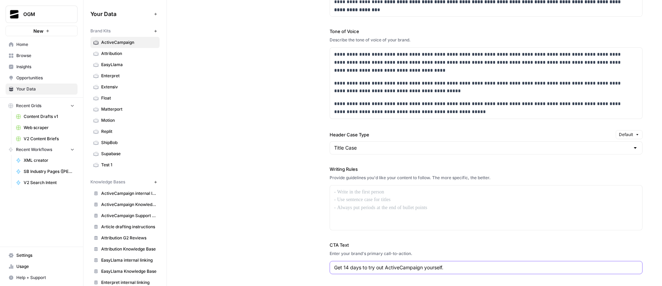
scroll to position [619, 0]
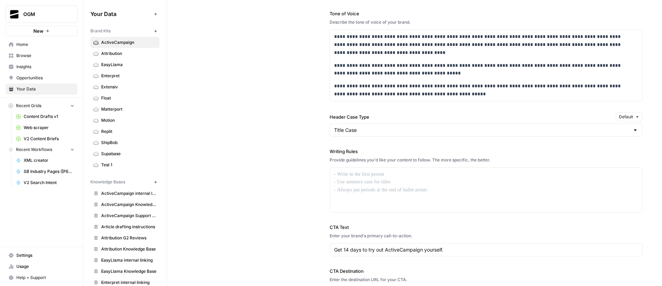
click at [379, 154] on label "Writing Rules" at bounding box center [485, 151] width 313 height 7
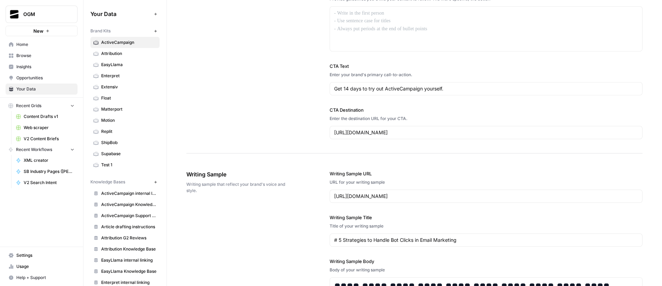
scroll to position [781, 0]
click at [461, 199] on div "[URL][DOMAIN_NAME]" at bounding box center [485, 194] width 313 height 13
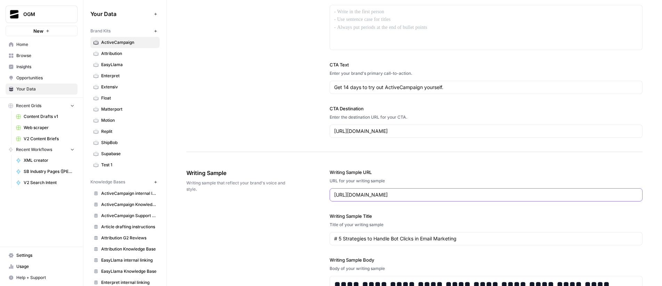
paste input "mcp-server"
type input "[URL][DOMAIN_NAME]"
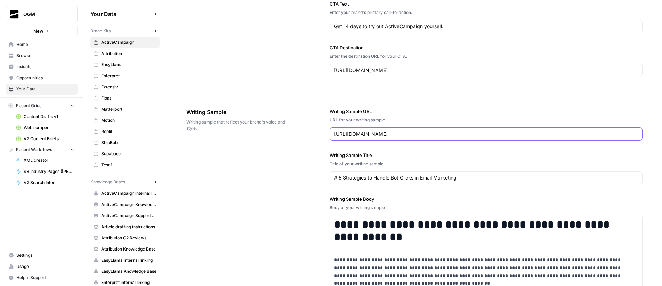
scroll to position [856, 0]
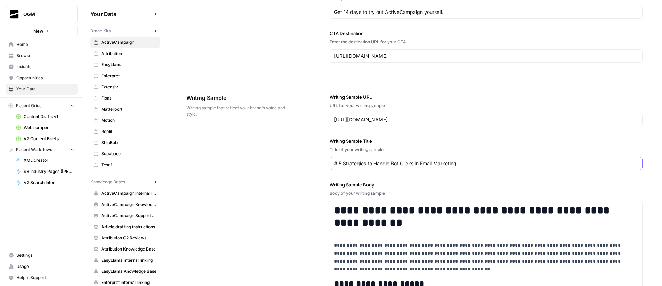
click at [374, 163] on input "# 5 Strategies to Handle Bot Clicks in Email Marketing" at bounding box center [486, 163] width 304 height 7
paste input "MCP Servers: How to Give AI Direct Access to Your Business Tools"
type input "MCP Servers: How to Give AI Direct Access to Your Business Tools"
click at [449, 185] on label "Writing Sample Body" at bounding box center [485, 184] width 313 height 7
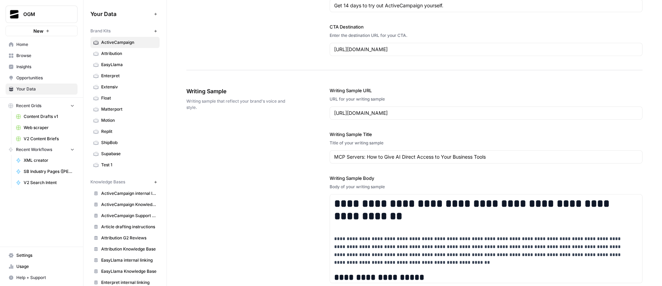
scroll to position [909, 0]
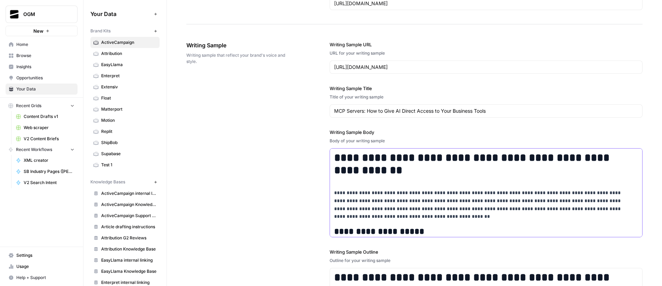
click at [422, 194] on p "**********" at bounding box center [481, 205] width 295 height 32
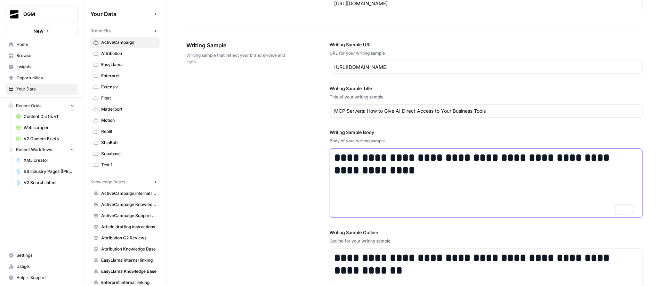
click at [354, 193] on h1 "**********" at bounding box center [484, 176] width 300 height 51
click at [353, 193] on h1 "**********" at bounding box center [484, 176] width 300 height 51
drag, startPoint x: 338, startPoint y: 196, endPoint x: 334, endPoint y: 196, distance: 4.2
click at [334, 196] on h1 "**********" at bounding box center [484, 176] width 300 height 51
click at [292, 180] on icon "button" at bounding box center [290, 179] width 4 height 4
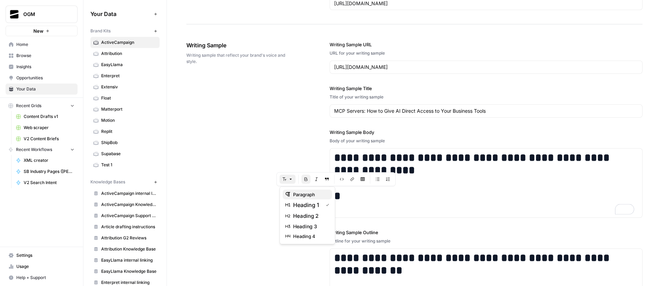
click at [303, 196] on span "paragraph" at bounding box center [309, 194] width 33 height 7
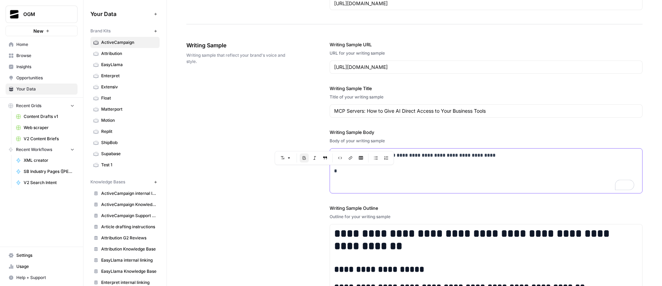
click at [340, 172] on p "**********" at bounding box center [486, 163] width 304 height 24
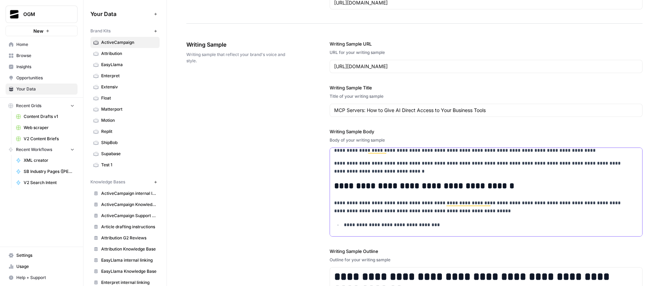
scroll to position [53, 0]
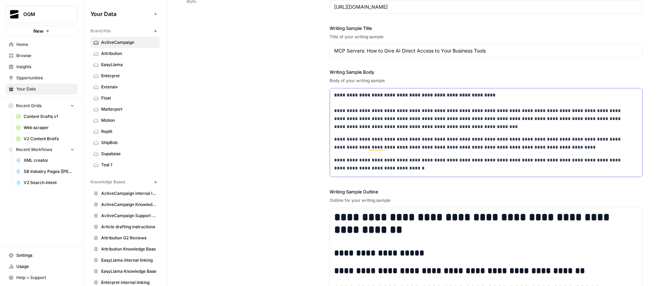
click at [357, 96] on strong "**********" at bounding box center [414, 94] width 161 height 5
click at [368, 95] on strong "**********" at bounding box center [414, 94] width 161 height 5
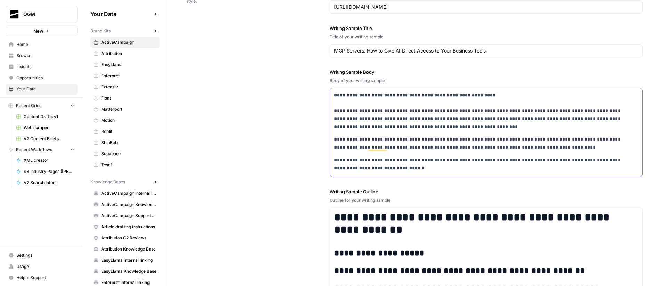
click at [368, 95] on strong "**********" at bounding box center [414, 94] width 161 height 5
click at [437, 97] on strong "**********" at bounding box center [414, 94] width 161 height 5
drag, startPoint x: 496, startPoint y: 96, endPoint x: 335, endPoint y: 93, distance: 161.3
click at [335, 93] on p "**********" at bounding box center [481, 111] width 295 height 40
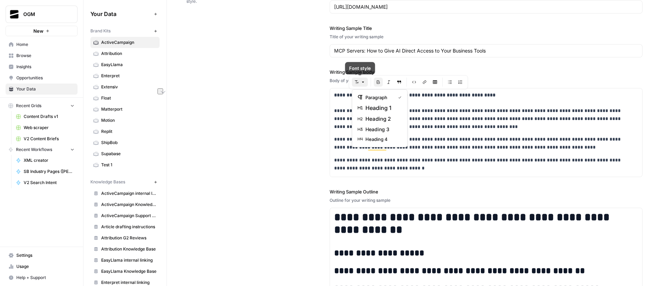
click at [365, 79] on button "Font style" at bounding box center [360, 81] width 16 height 9
click at [389, 109] on span "heading 1" at bounding box center [381, 108] width 33 height 8
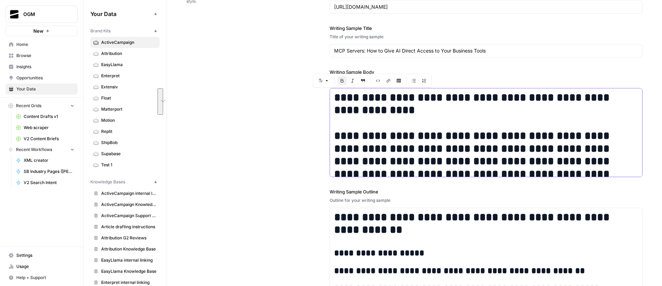
click at [412, 140] on h1 "**********" at bounding box center [481, 148] width 295 height 115
click at [403, 144] on h1 "**********" at bounding box center [481, 148] width 295 height 115
click at [344, 122] on h1 "**********" at bounding box center [481, 148] width 295 height 115
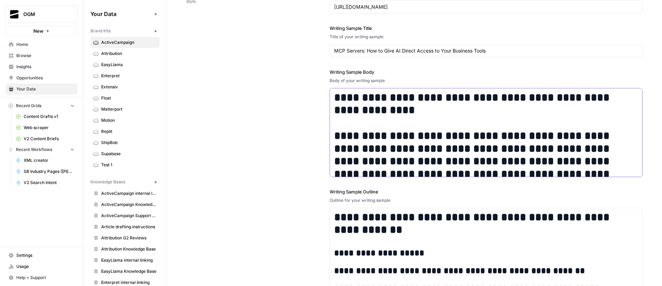
click at [345, 120] on h1 "**********" at bounding box center [481, 148] width 295 height 115
click at [343, 123] on h1 "**********" at bounding box center [481, 148] width 295 height 115
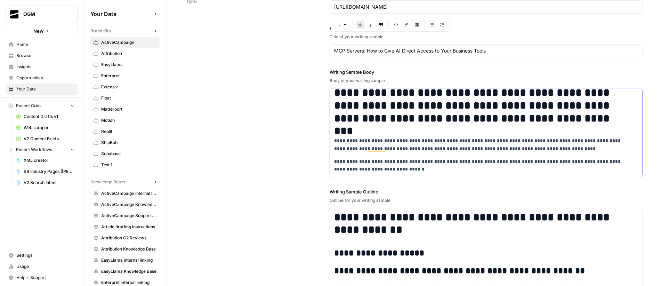
drag, startPoint x: 343, startPoint y: 122, endPoint x: 471, endPoint y: 119, distance: 128.3
click at [471, 119] on h1 "**********" at bounding box center [481, 67] width 295 height 115
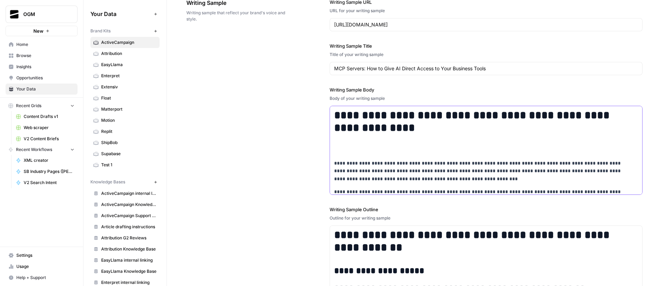
click at [380, 152] on p "To enrich screen reader interactions, please activate Accessibility in Grammarl…" at bounding box center [481, 150] width 295 height 8
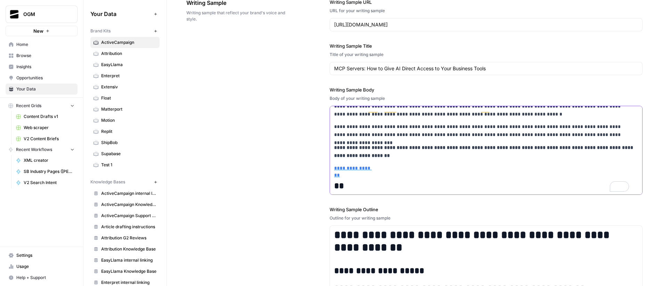
drag, startPoint x: 341, startPoint y: 178, endPoint x: 337, endPoint y: 179, distance: 4.2
click at [337, 181] on h2 "**" at bounding box center [486, 186] width 304 height 10
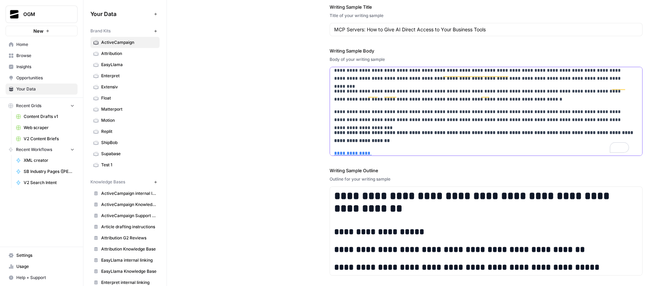
scroll to position [996, 0]
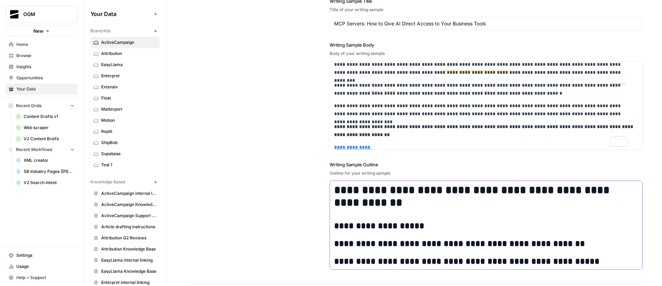
click at [404, 191] on h1 "**********" at bounding box center [481, 196] width 295 height 26
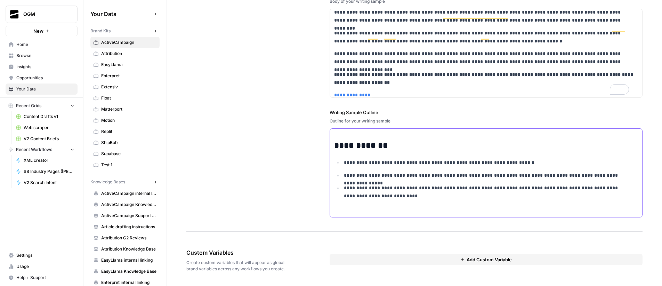
scroll to position [88, 0]
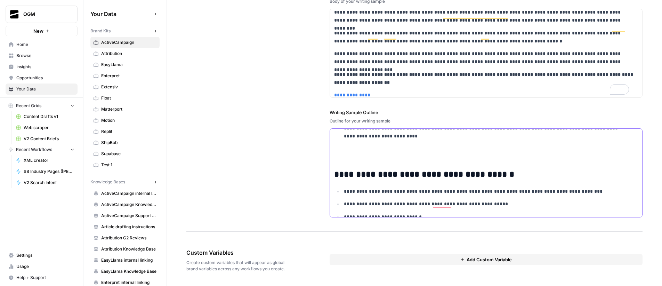
click at [395, 153] on div "Font style Bold Italic Block quote Code block Link Insert Table Bulleted list N…" at bounding box center [337, 159] width 119 height 14
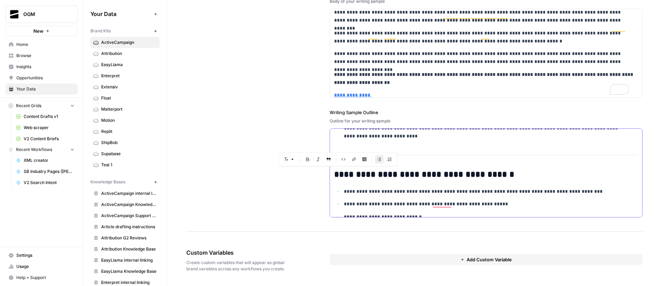
click at [334, 177] on h2 "**********" at bounding box center [481, 175] width 295 height 10
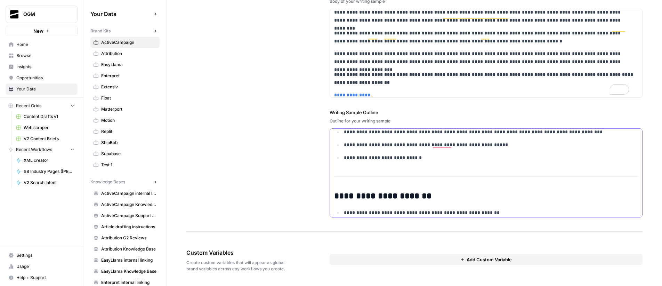
click at [336, 196] on h2 "**********" at bounding box center [481, 196] width 295 height 10
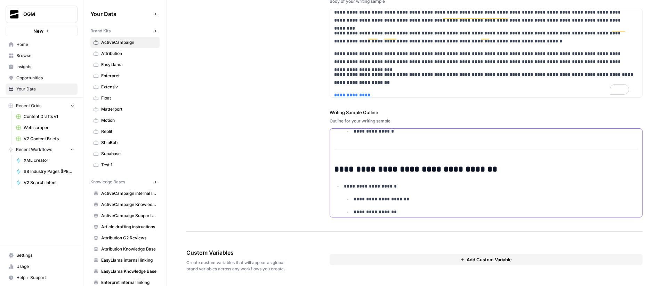
click at [334, 170] on h2 "**********" at bounding box center [481, 169] width 295 height 10
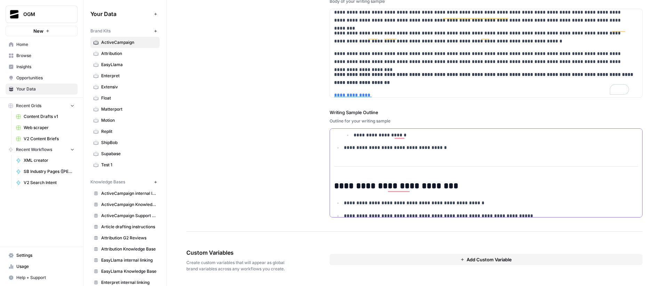
click at [335, 186] on h2 "**********" at bounding box center [481, 186] width 295 height 10
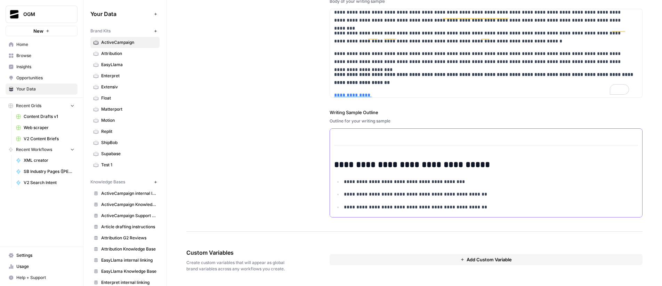
click at [335, 162] on h2 "**********" at bounding box center [481, 165] width 295 height 10
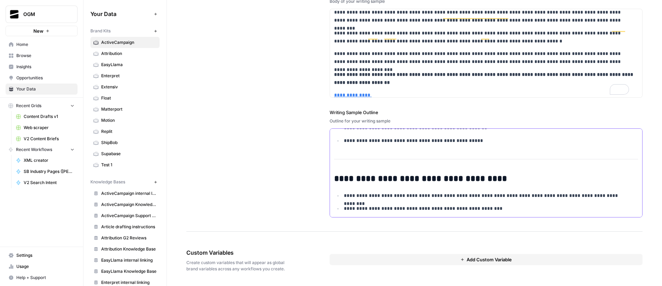
click at [335, 178] on h2 "**********" at bounding box center [481, 179] width 295 height 10
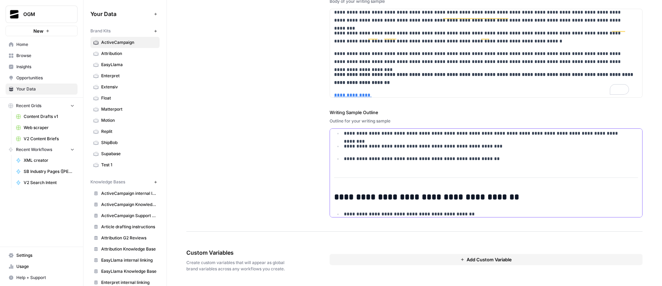
click at [334, 196] on h2 "**********" at bounding box center [481, 197] width 295 height 10
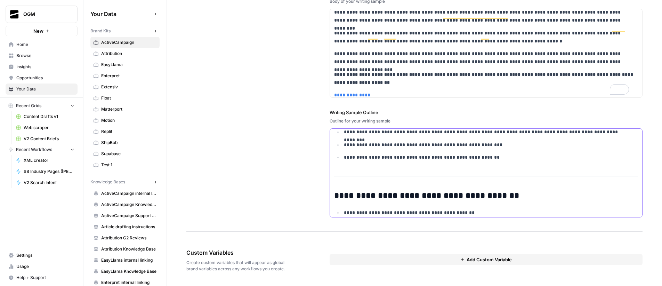
click at [395, 176] on hr "To enrich screen reader interactions, please activate Accessibility in Grammarl…" at bounding box center [486, 176] width 304 height 0
click at [497, 158] on p "**********" at bounding box center [486, 157] width 285 height 8
click at [492, 157] on p "**********" at bounding box center [486, 157] width 285 height 8
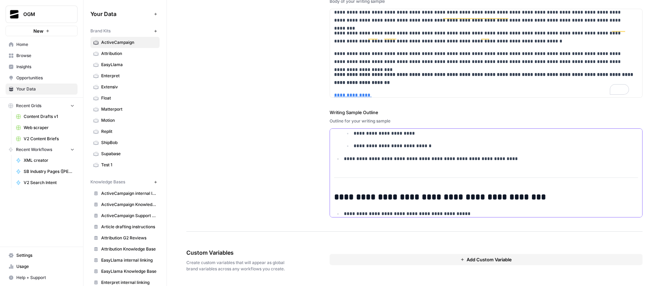
click at [517, 161] on p "**********" at bounding box center [486, 159] width 285 height 8
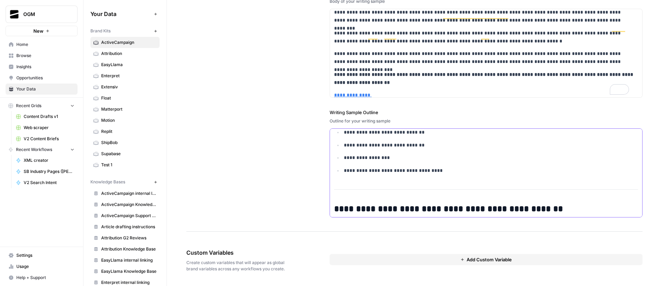
click at [448, 173] on p "**********" at bounding box center [486, 170] width 285 height 8
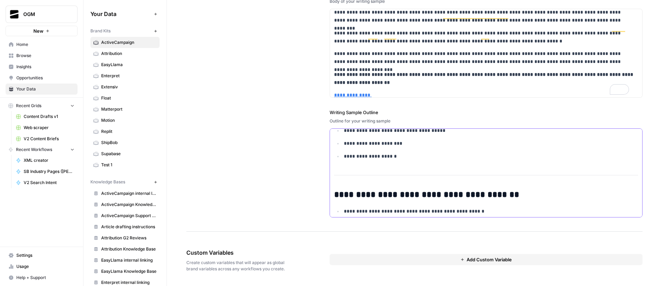
click at [407, 159] on p "**********" at bounding box center [486, 156] width 285 height 8
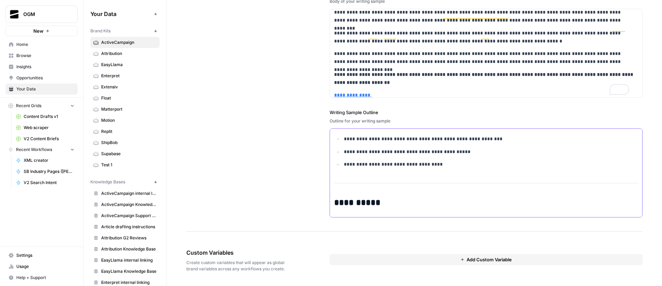
click at [451, 165] on p "**********" at bounding box center [486, 164] width 285 height 8
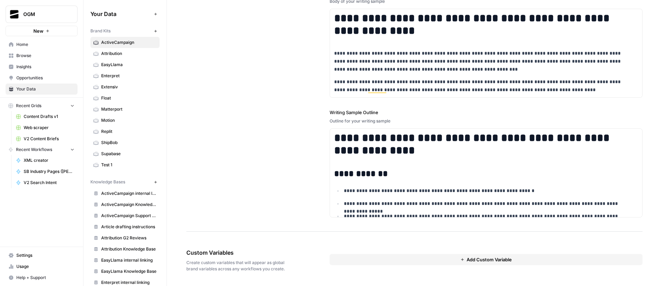
click at [480, 260] on span "Add Custom Variable" at bounding box center [488, 259] width 45 height 7
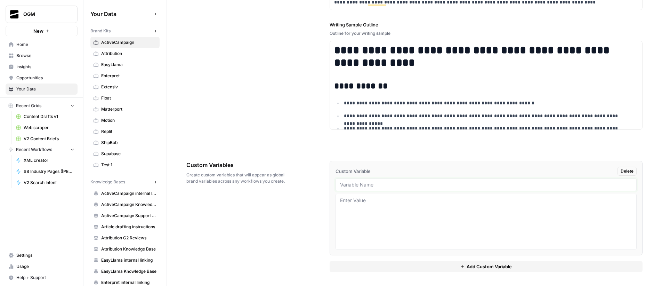
click at [367, 183] on input "text" at bounding box center [486, 184] width 292 height 6
type input "article writing samples"
drag, startPoint x: 371, startPoint y: 215, endPoint x: 375, endPoint y: 207, distance: 8.9
click at [371, 215] on textarea at bounding box center [486, 221] width 292 height 49
paste textarea "From Data Rich to Insight Poor: How AI is Solving Marketing Leaders’ Biggest He…"
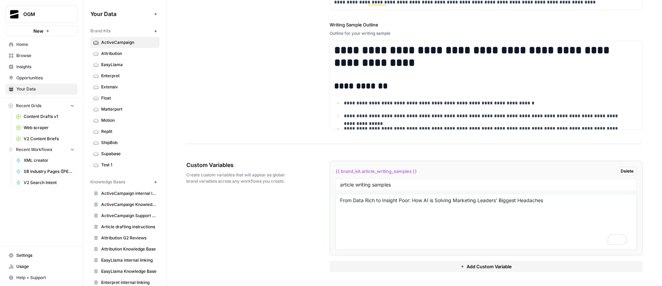
type textarea "From Data Rich to Insight Poor: How AI is Solving Marketing Leaders’ Biggest He…"
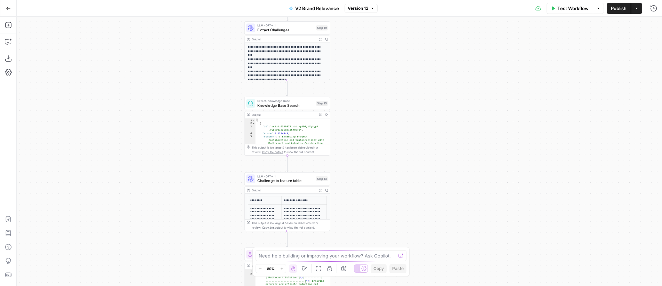
drag, startPoint x: 387, startPoint y: 117, endPoint x: 396, endPoint y: 128, distance: 14.3
click at [396, 128] on div "**********" at bounding box center [339, 151] width 645 height 269
click at [8, 38] on button "Copilot" at bounding box center [8, 41] width 11 height 11
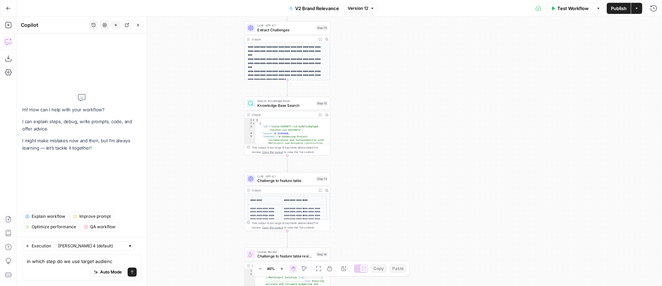
type textarea "in which step do we use target audience"
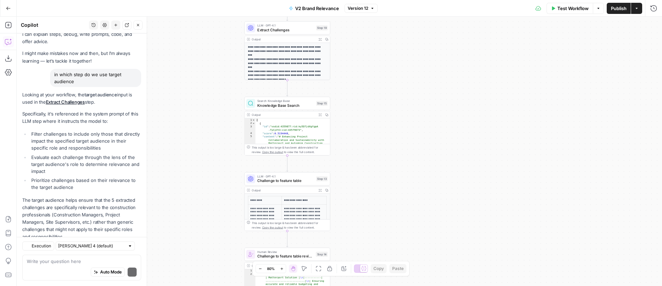
scroll to position [40, 0]
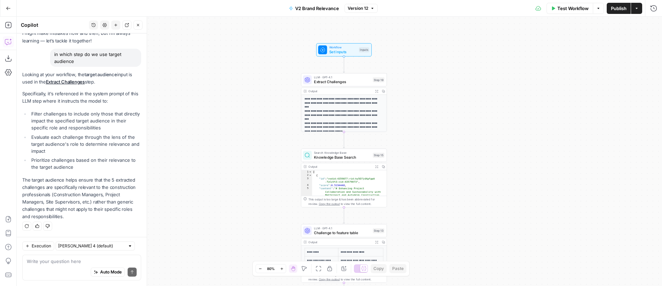
drag, startPoint x: 409, startPoint y: 135, endPoint x: 466, endPoint y: 133, distance: 56.7
click at [466, 133] on div "**********" at bounding box center [339, 151] width 645 height 269
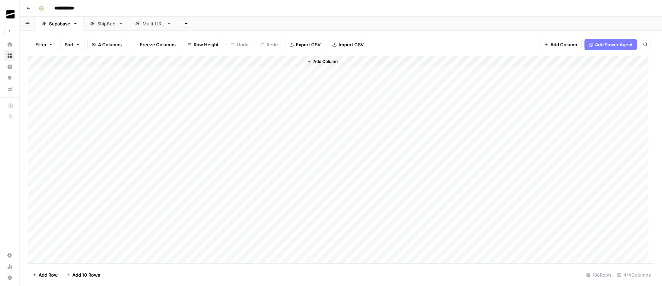
click at [154, 22] on div "Multi-URL" at bounding box center [153, 23] width 22 height 7
click at [226, 63] on div "Add Column" at bounding box center [340, 159] width 625 height 207
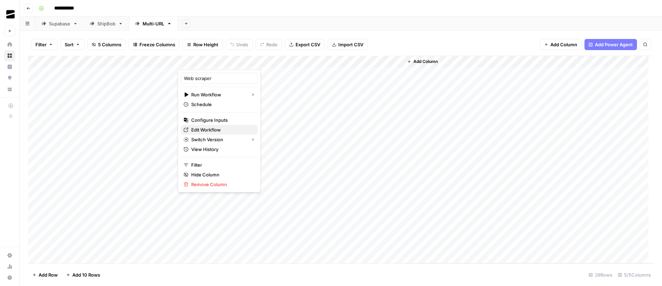
click at [218, 128] on span "Edit Workflow" at bounding box center [221, 129] width 61 height 7
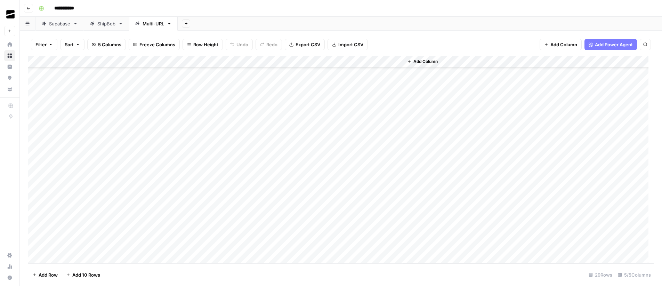
scroll to position [158, 0]
click at [75, 259] on div "Add Column" at bounding box center [340, 159] width 625 height 207
click at [94, 221] on div "Add Column" at bounding box center [340, 159] width 625 height 207
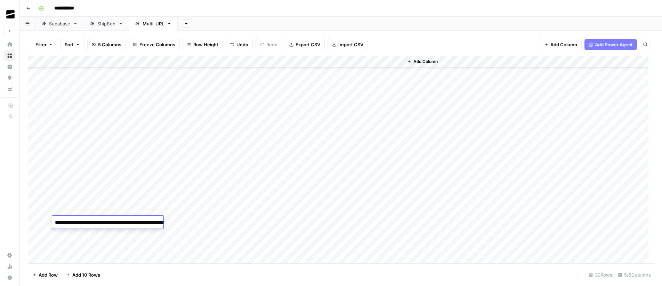
paste textarea "**********"
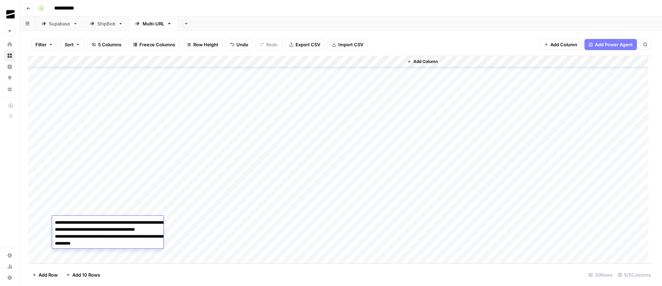
paste textarea "**********"
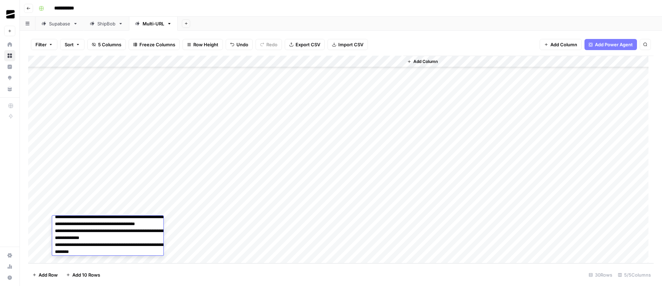
paste textarea "**********"
type textarea "**********"
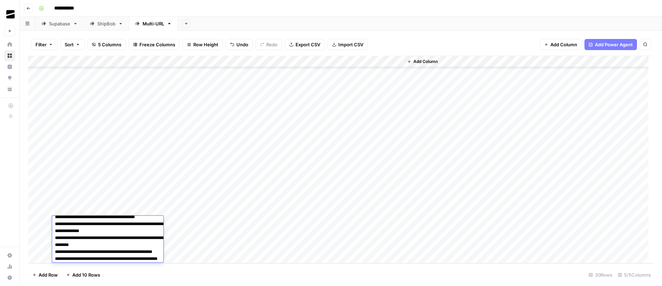
click at [440, 221] on div "Add Column" at bounding box center [528, 159] width 250 height 207
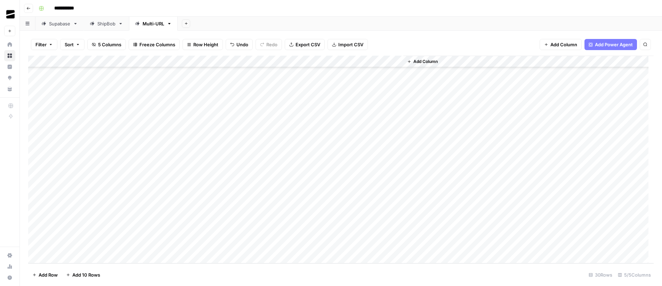
click at [217, 222] on div "Add Column" at bounding box center [340, 159] width 625 height 207
click at [87, 223] on div "Add Column" at bounding box center [340, 159] width 625 height 207
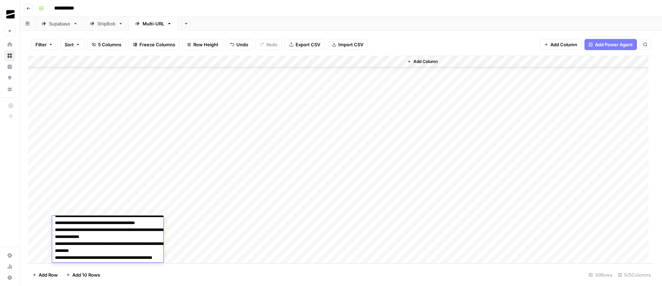
scroll to position [0, 0]
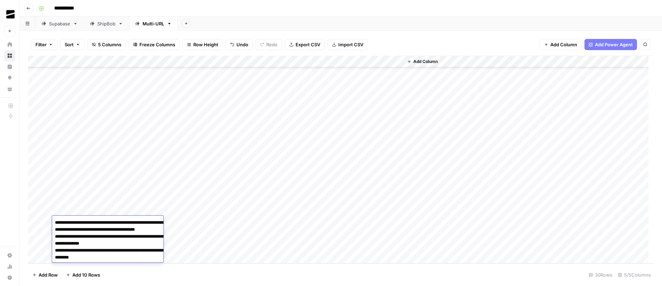
drag, startPoint x: 86, startPoint y: 230, endPoint x: 49, endPoint y: 225, distance: 37.2
click at [49, 225] on body "**********" at bounding box center [331, 143] width 662 height 286
click at [97, 236] on textarea "**********" at bounding box center [119, 257] width 134 height 79
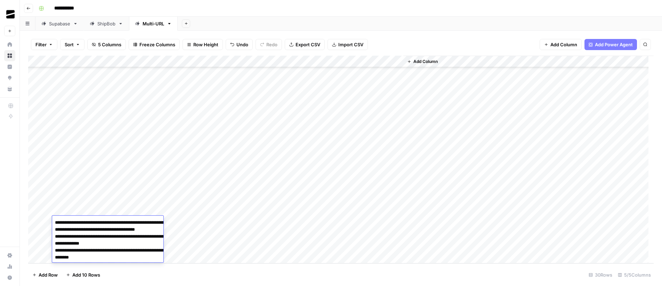
click at [126, 247] on textarea "**********" at bounding box center [119, 257] width 134 height 79
click at [401, 226] on div "Add Column" at bounding box center [340, 159] width 625 height 207
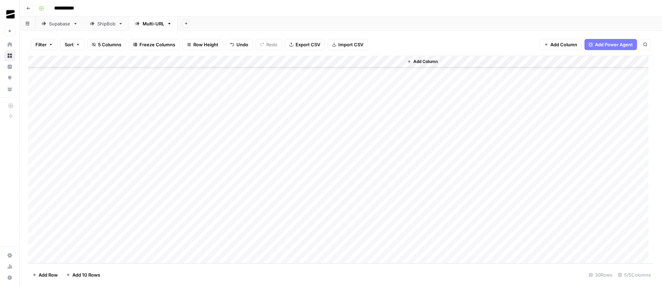
click at [264, 220] on div "Add Column" at bounding box center [340, 159] width 625 height 207
click at [291, 220] on div "Add Column" at bounding box center [340, 159] width 625 height 207
click at [352, 205] on div "Add Column" at bounding box center [340, 159] width 625 height 207
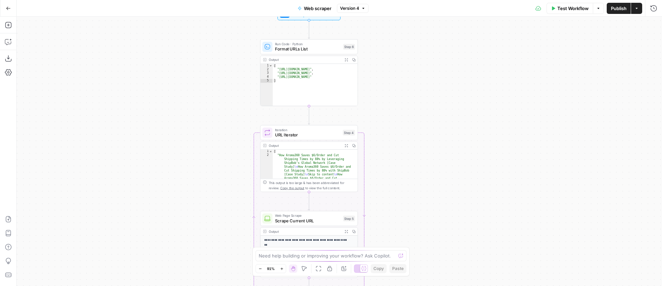
drag, startPoint x: 416, startPoint y: 116, endPoint x: 418, endPoint y: 101, distance: 14.5
click at [419, 102] on div "Workflow Set Inputs Inputs Run Code · Python Format URLs List Step 6 Output Exp…" at bounding box center [339, 151] width 645 height 269
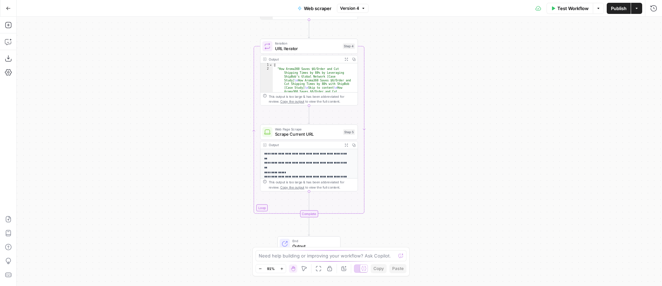
click at [312, 129] on span "Web Page Scrape" at bounding box center [308, 128] width 66 height 5
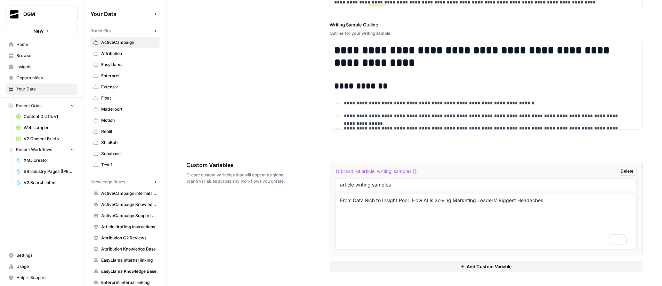
scroll to position [1136, 0]
paste textarea "We’re living in the golden age of marketing data. We’ve got dashboards for days…"
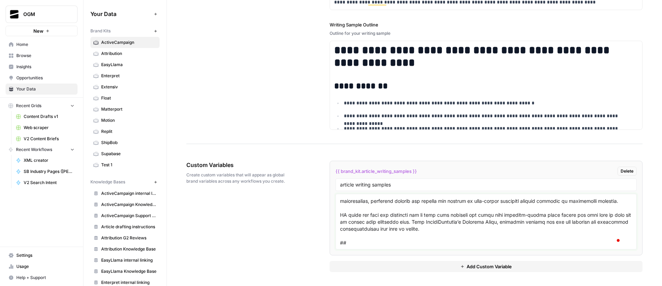
scroll to position [840, 0]
paste textarea "From Manual to Autonomous: Webflow’s Strategic Approach to AI-Driven Agency Suc…"
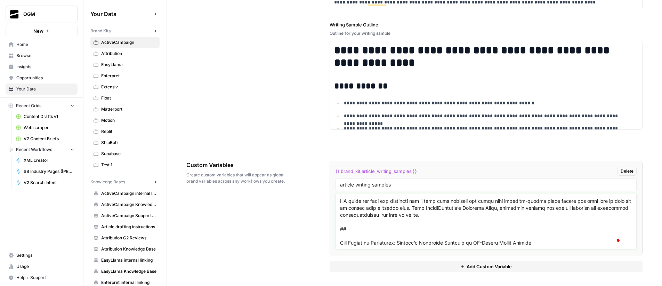
scroll to position [847, 0]
click at [552, 236] on textarea "To enrich screen reader interactions, please activate Accessibility in Grammarl…" at bounding box center [486, 221] width 292 height 49
paste textarea "When two platforms combine their strengths, they don’t just connect; they creat…"
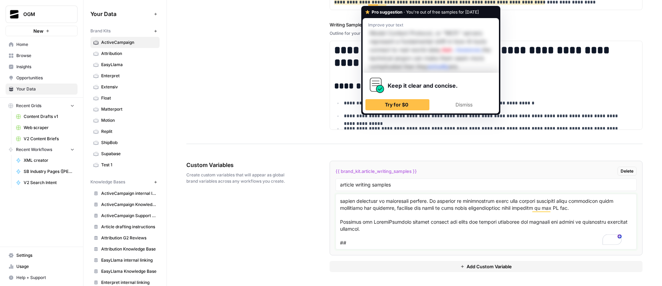
paste textarea "What is Autonomous Marketing? Your Complete Guide to AI Agents and the Future o…"
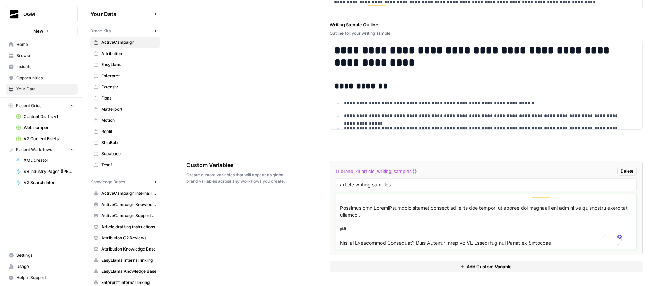
paste textarea "For years, marketing automation has been the industry standard, promising effic…"
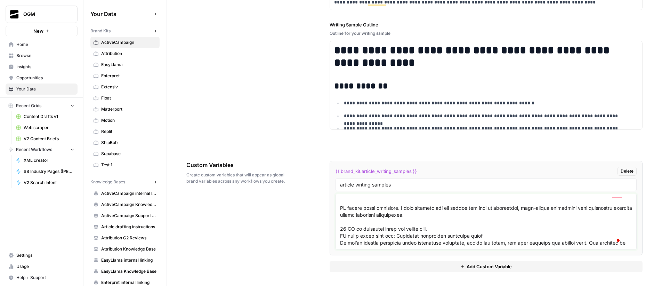
type textarea "From Data Rich to Insight Poor: How AI is Solving Marketing Leaders’ Biggest He…"
click at [315, 159] on div "Custom Variables Create custom variables that will appear as global brand varia…" at bounding box center [414, 216] width 456 height 139
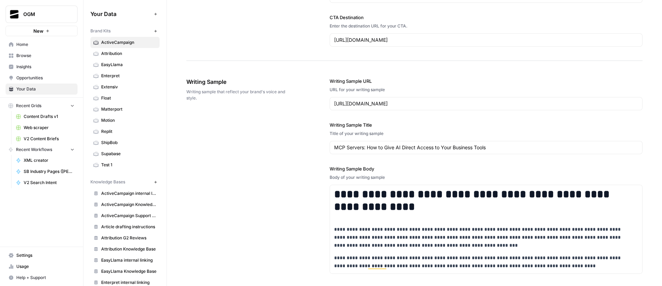
scroll to position [684, 0]
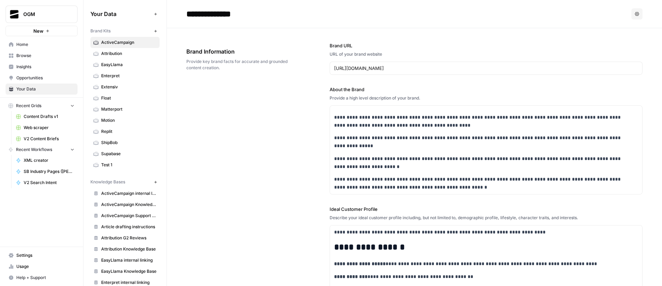
click at [300, 97] on div "**********" at bounding box center [414, 260] width 456 height 465
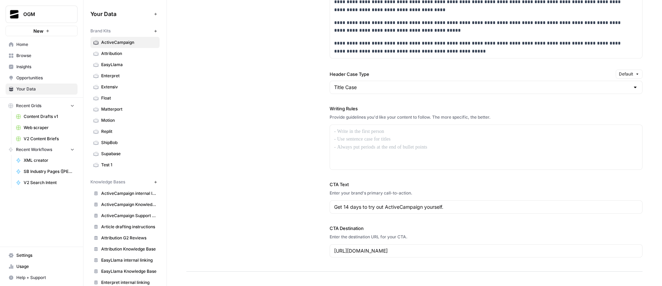
scroll to position [684, 0]
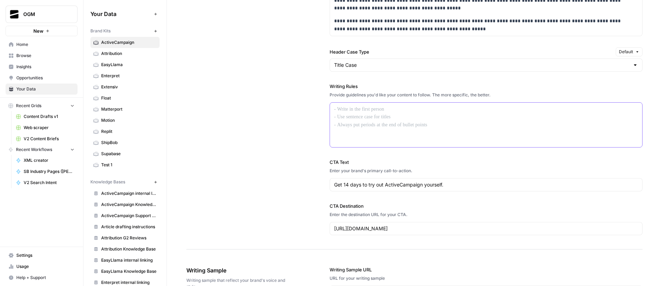
click at [379, 113] on p at bounding box center [486, 109] width 304 height 8
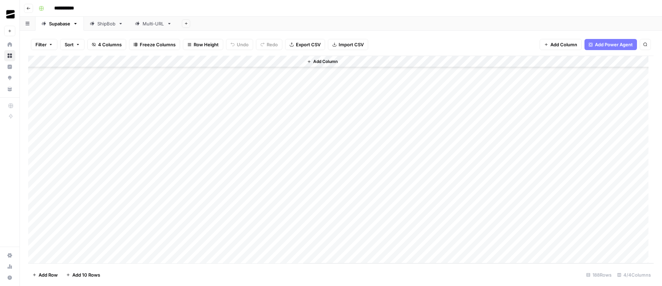
scroll to position [1589, 0]
click at [147, 25] on div "Multi-URL" at bounding box center [153, 23] width 22 height 7
click at [226, 222] on div "Add Column" at bounding box center [340, 159] width 625 height 207
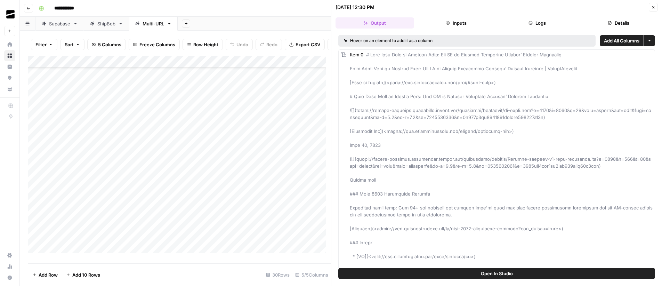
click at [653, 6] on icon "button" at bounding box center [653, 7] width 4 height 4
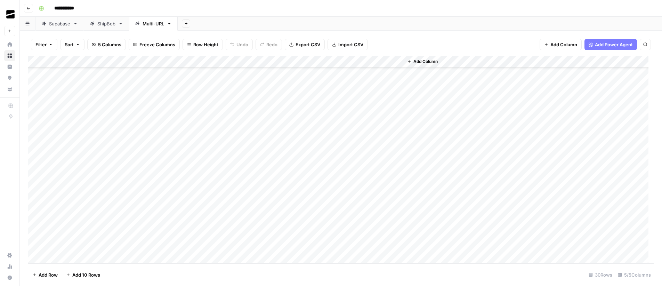
click at [296, 222] on div "Add Column" at bounding box center [340, 159] width 625 height 207
click at [297, 58] on div "Add Column" at bounding box center [340, 159] width 625 height 207
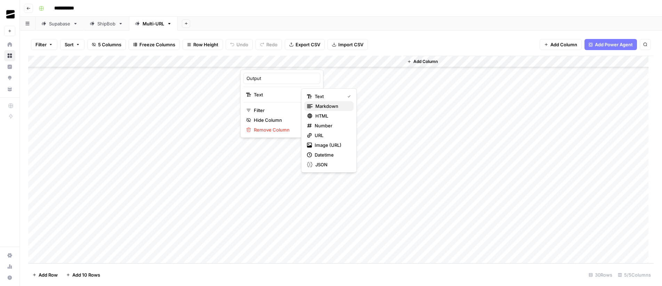
click at [331, 105] on span "Markdown" at bounding box center [331, 106] width 33 height 7
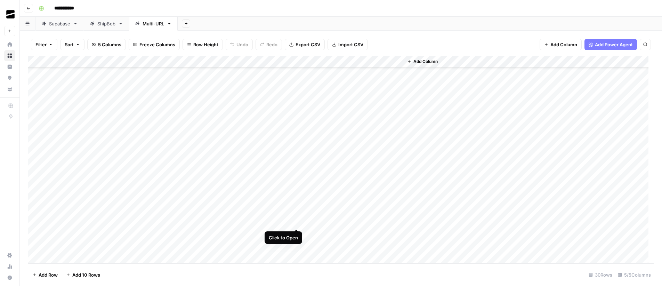
click at [294, 222] on div "Add Column" at bounding box center [340, 159] width 625 height 207
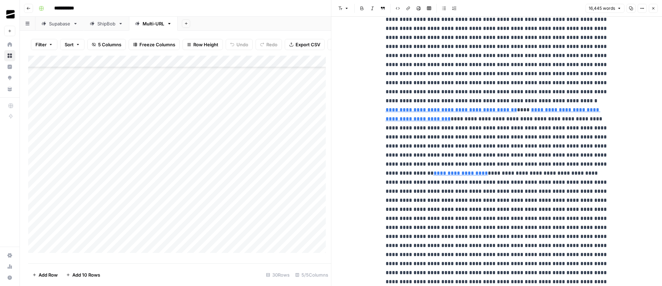
scroll to position [5675, 0]
click at [653, 9] on icon "button" at bounding box center [653, 8] width 4 height 4
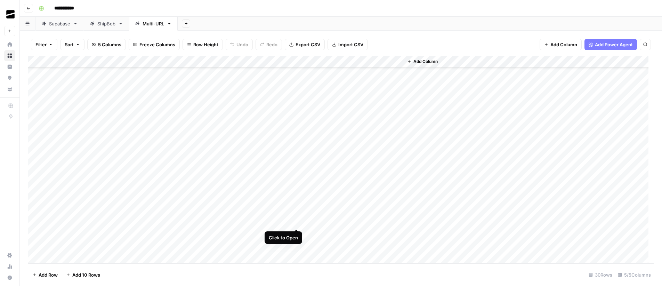
click at [297, 223] on div "Add Column" at bounding box center [340, 159] width 625 height 207
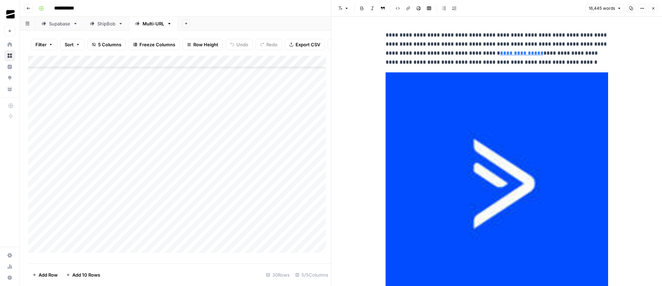
click at [630, 10] on icon "button" at bounding box center [631, 8] width 4 height 4
click at [653, 9] on icon "button" at bounding box center [653, 8] width 2 height 2
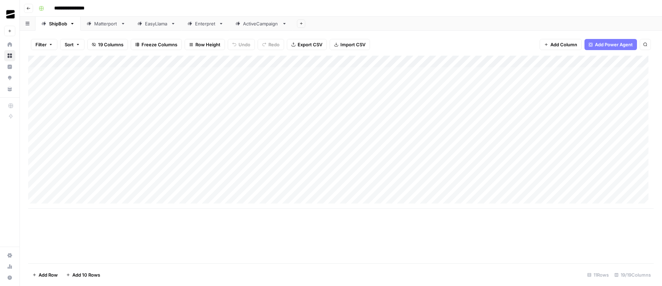
click at [252, 22] on div "ActiveCampaign" at bounding box center [261, 23] width 36 height 7
click at [254, 73] on div "Add Column" at bounding box center [340, 79] width 625 height 47
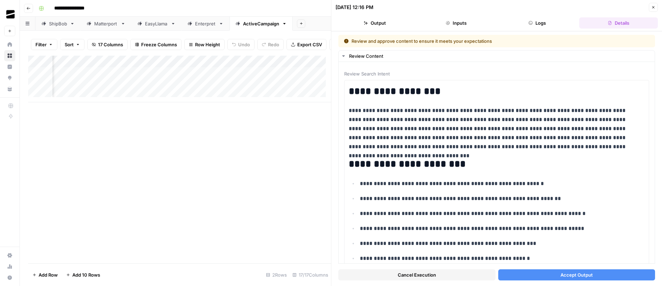
click at [590, 275] on button "Accept Output" at bounding box center [576, 274] width 157 height 11
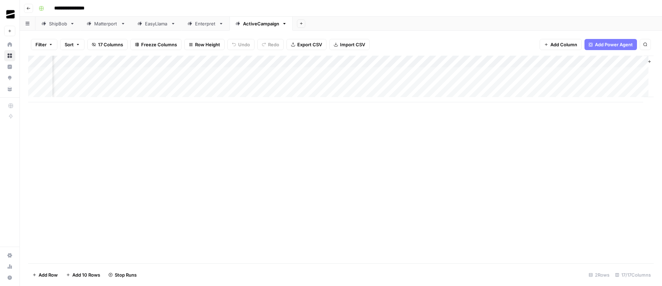
scroll to position [0, 531]
click at [178, 73] on div "Add Column" at bounding box center [340, 79] width 625 height 47
click at [297, 73] on div "Add Column" at bounding box center [340, 79] width 625 height 47
click at [556, 73] on div "Add Column" at bounding box center [340, 79] width 625 height 47
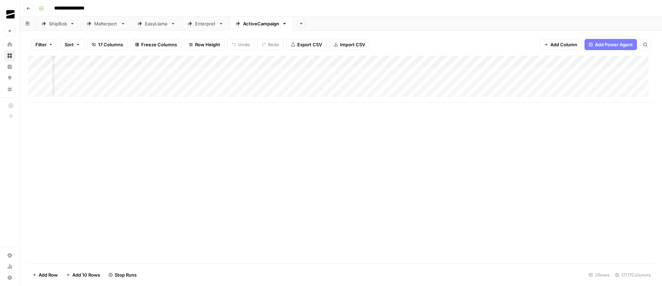
click at [278, 71] on div "Add Column" at bounding box center [340, 79] width 625 height 47
click at [411, 71] on div "Add Column" at bounding box center [340, 79] width 625 height 47
click at [391, 140] on div "Add Column" at bounding box center [340, 159] width 625 height 207
click at [178, 73] on div "Add Column" at bounding box center [340, 79] width 625 height 47
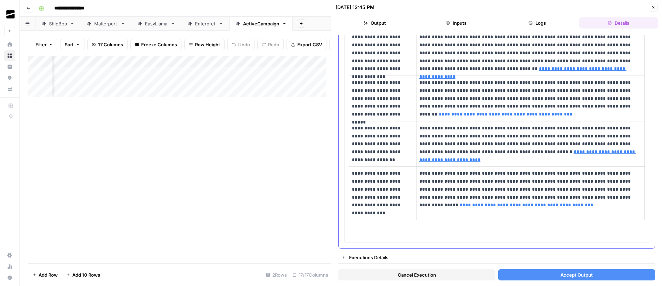
scroll to position [127, 0]
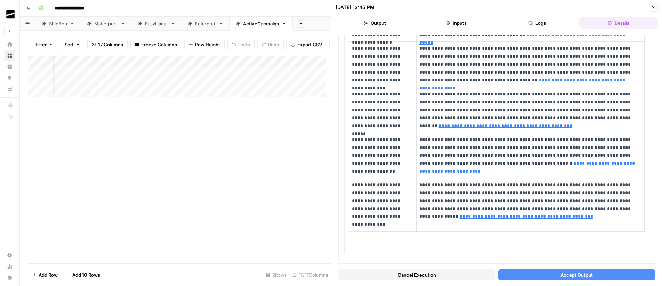
click at [581, 278] on span "Accept Output" at bounding box center [576, 274] width 32 height 7
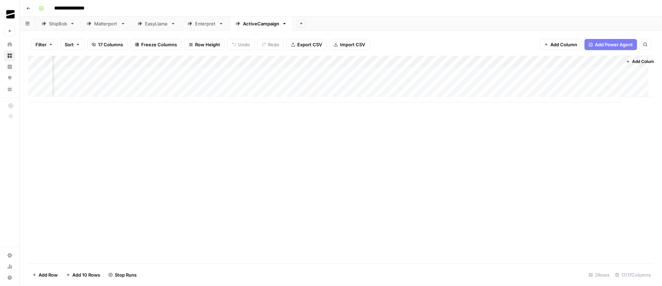
click at [282, 72] on div "Add Column" at bounding box center [340, 79] width 625 height 47
click at [408, 73] on div "Add Column" at bounding box center [340, 79] width 625 height 47
click at [285, 73] on div "Add Column" at bounding box center [340, 79] width 625 height 47
click at [293, 72] on div "Add Column" at bounding box center [340, 79] width 625 height 47
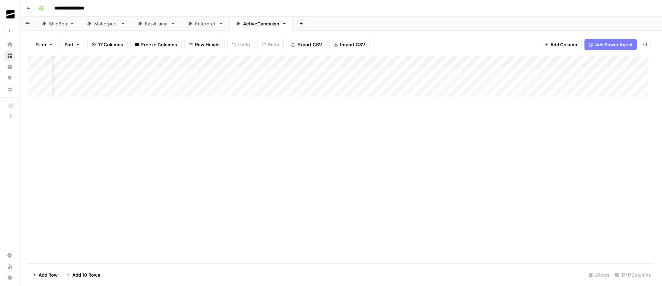
click at [313, 63] on div "Add Column" at bounding box center [340, 79] width 625 height 47
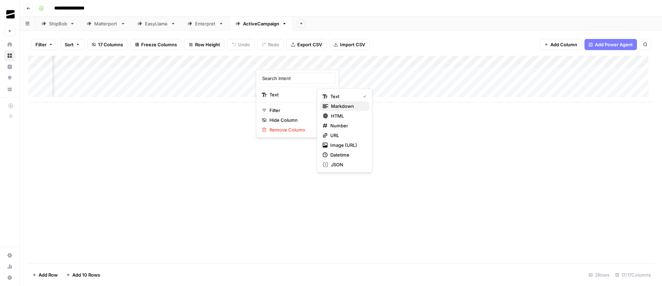
click at [345, 105] on span "Markdown" at bounding box center [347, 106] width 33 height 7
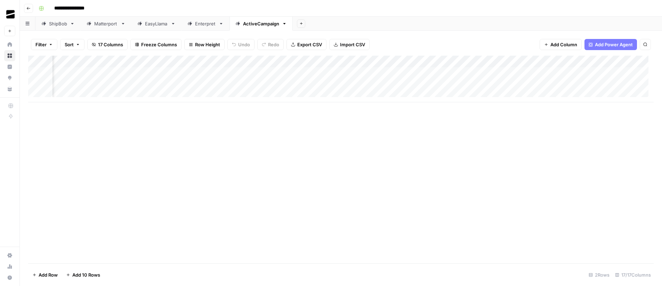
scroll to position [0, 221]
click at [198, 26] on div "Enterpret" at bounding box center [205, 23] width 21 height 7
click at [543, 62] on div "Add Column" at bounding box center [340, 85] width 625 height 58
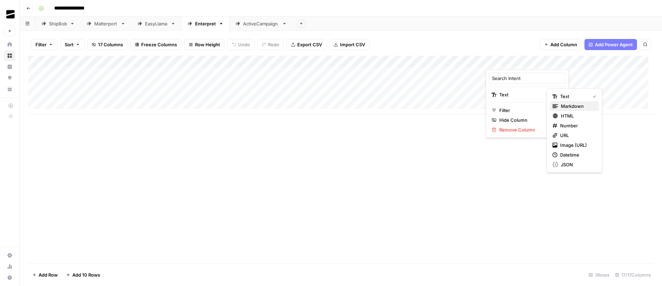
click at [568, 107] on span "Markdown" at bounding box center [577, 106] width 33 height 7
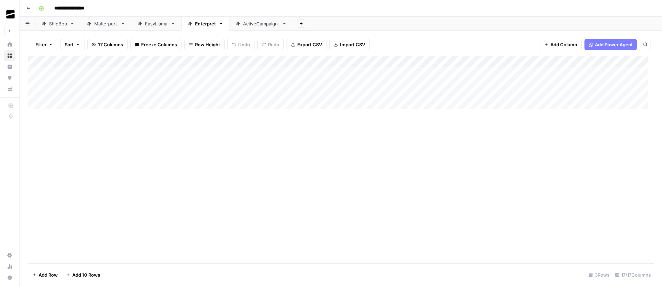
click at [258, 24] on div "ActiveCampaign" at bounding box center [261, 23] width 36 height 7
click at [155, 24] on div "EasyLlama" at bounding box center [156, 23] width 23 height 7
click at [528, 63] on div "Add Column" at bounding box center [340, 91] width 625 height 70
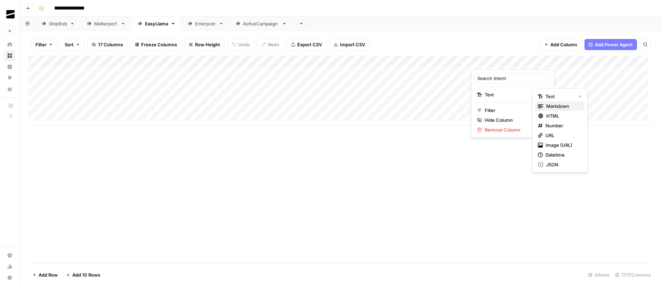
click at [559, 106] on span "Markdown" at bounding box center [562, 106] width 33 height 7
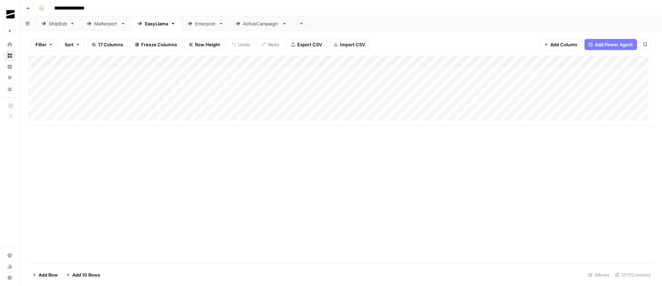
click at [100, 25] on div "Matterport" at bounding box center [106, 23] width 24 height 7
click at [254, 21] on div "ActiveCampaign" at bounding box center [261, 23] width 36 height 7
click at [211, 73] on div "Add Column" at bounding box center [340, 79] width 625 height 47
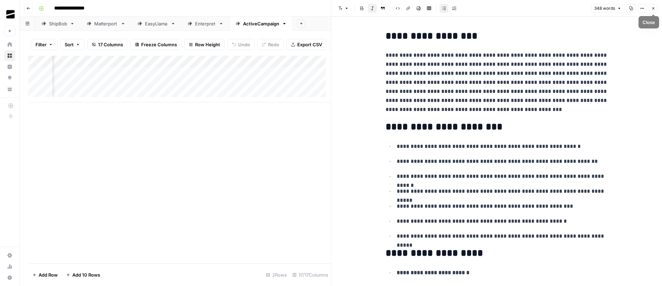
click at [656, 7] on button "Close" at bounding box center [652, 8] width 9 height 9
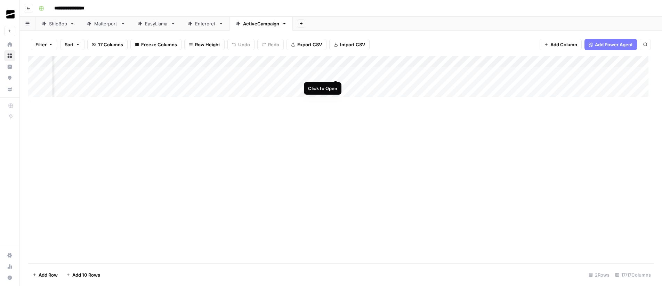
click at [334, 73] on div "Add Column" at bounding box center [340, 79] width 625 height 47
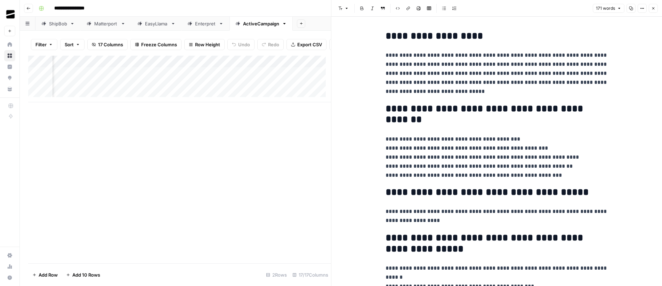
click at [652, 9] on icon "button" at bounding box center [653, 8] width 4 height 4
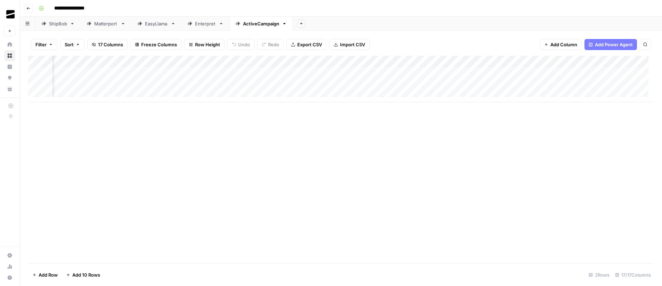
scroll to position [0, 482]
click at [310, 73] on div "Add Column" at bounding box center [340, 79] width 625 height 47
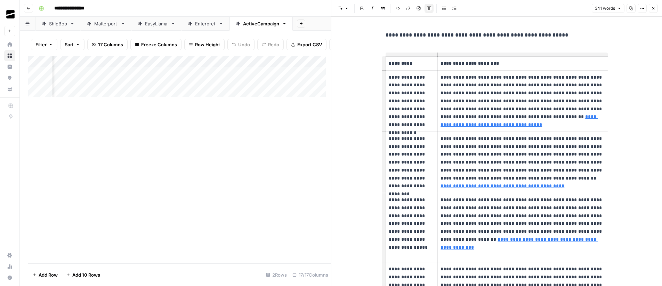
click at [653, 8] on icon "button" at bounding box center [653, 8] width 4 height 4
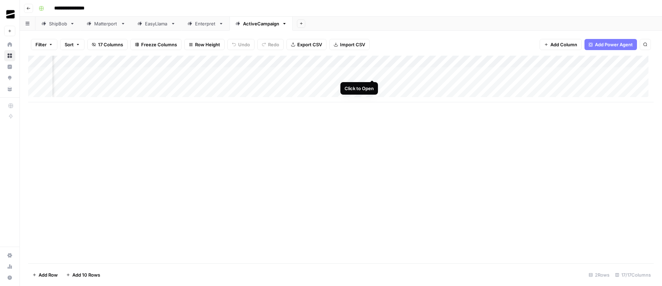
click at [374, 73] on div "Add Column" at bounding box center [340, 79] width 625 height 47
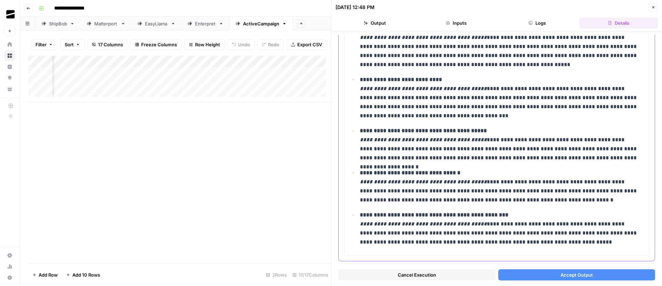
scroll to position [437, 0]
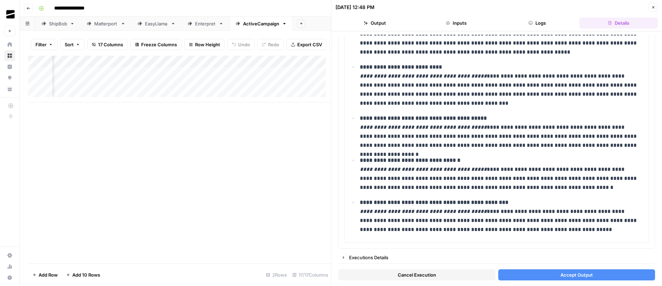
click at [608, 272] on button "Accept Output" at bounding box center [576, 274] width 157 height 11
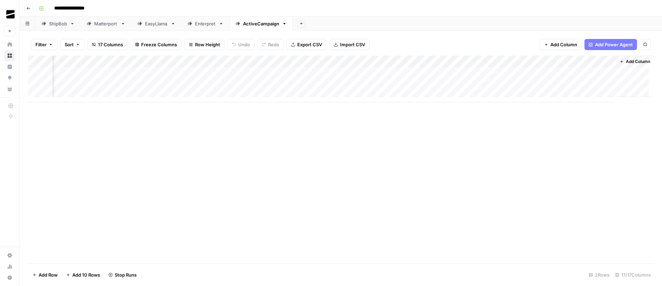
scroll to position [0, 564]
click at [579, 72] on div "Add Column" at bounding box center [340, 79] width 625 height 47
click at [602, 73] on div "Add Column" at bounding box center [340, 79] width 625 height 47
click at [392, 72] on div "Add Column" at bounding box center [340, 79] width 625 height 47
click at [352, 72] on div "Add Column" at bounding box center [340, 79] width 625 height 47
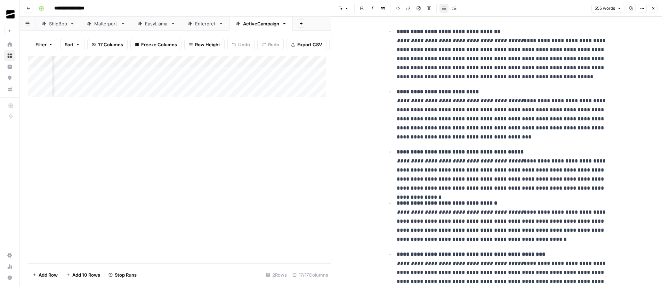
scroll to position [475, 0]
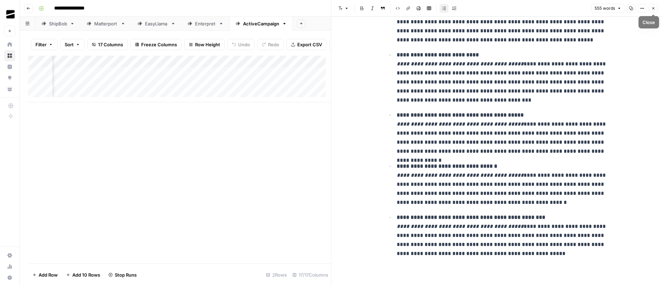
click at [653, 8] on icon "button" at bounding box center [653, 8] width 2 height 2
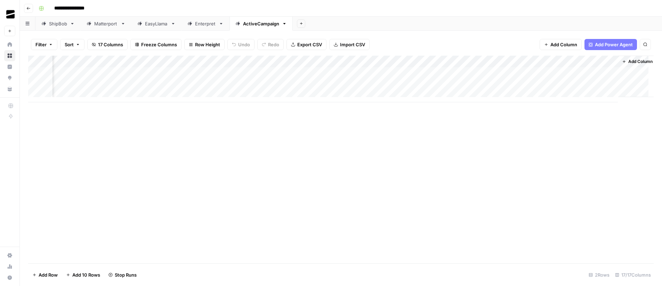
scroll to position [0, 564]
click at [416, 73] on div "Add Column" at bounding box center [340, 79] width 625 height 47
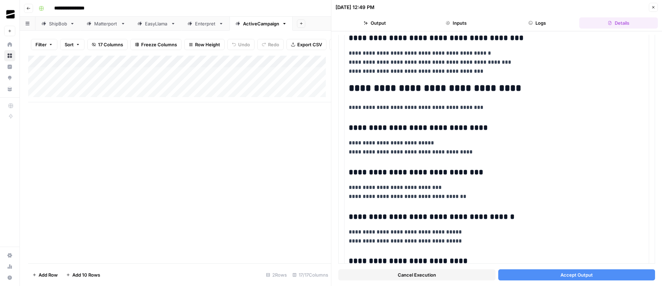
click at [83, 79] on div "Add Column" at bounding box center [179, 79] width 303 height 47
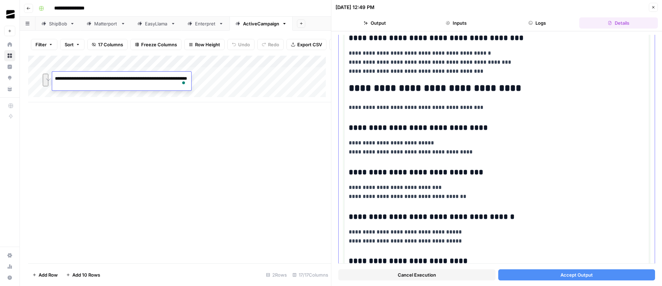
click at [427, 89] on h2 "**********" at bounding box center [494, 88] width 291 height 11
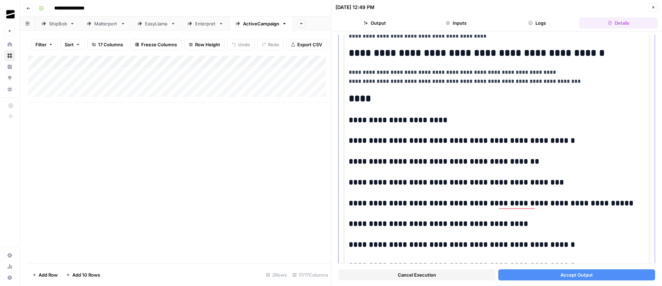
scroll to position [1197, 0]
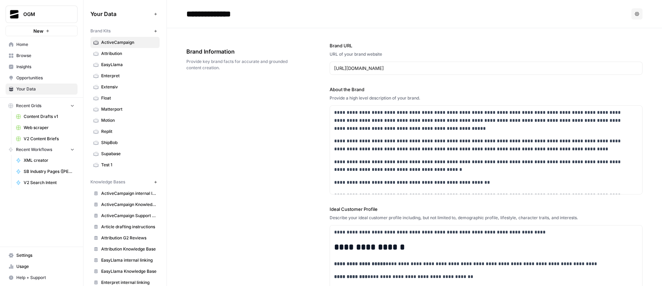
scroll to position [2661, 0]
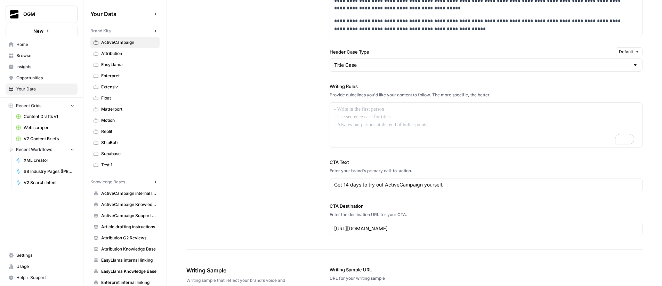
click at [410, 95] on div "Provide guidelines you'd like your content to follow. The more specific, the be…" at bounding box center [485, 95] width 313 height 6
click at [410, 83] on label "Writing Rules" at bounding box center [485, 86] width 313 height 7
click at [370, 66] on input "Header Case Type" at bounding box center [481, 65] width 295 height 7
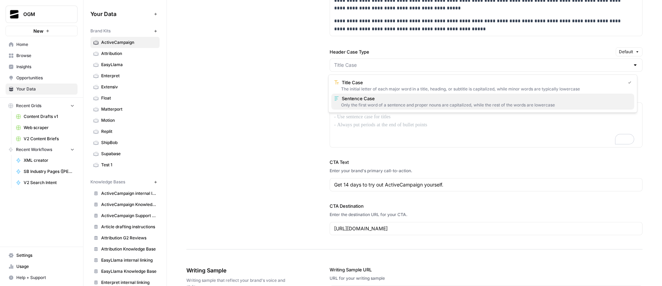
click at [376, 102] on div "Only the first word of a sentence and proper nouns are capitalized, while the r…" at bounding box center [482, 105] width 297 height 6
type input "Sentence Case"
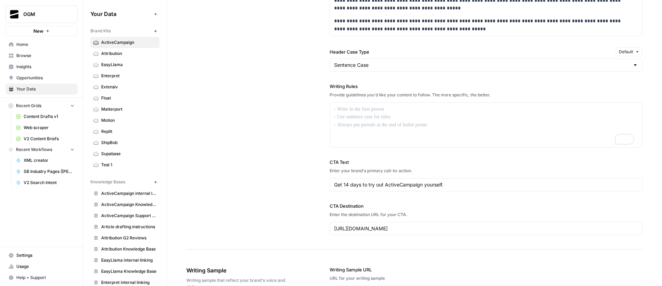
click at [289, 85] on div "**********" at bounding box center [414, 30] width 456 height 437
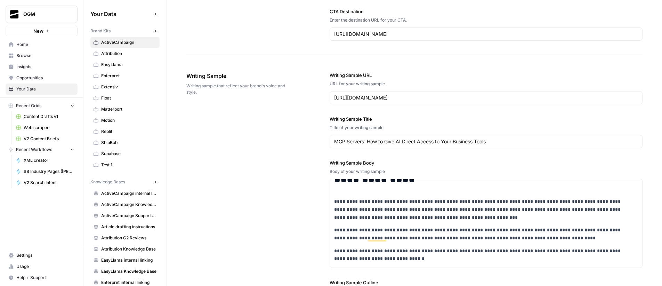
scroll to position [0, 0]
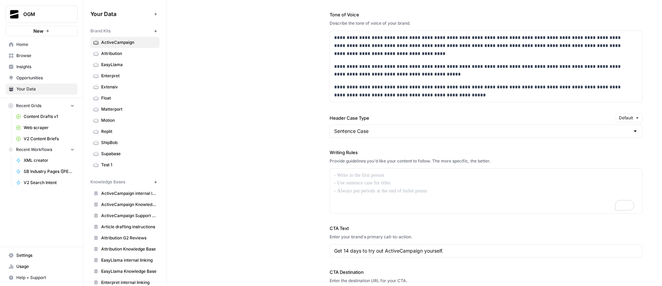
click at [635, 117] on icon "button" at bounding box center [637, 118] width 4 height 4
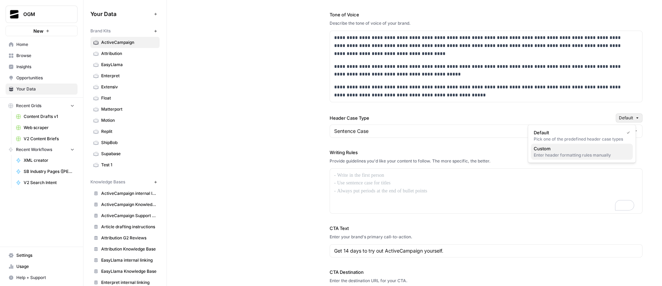
click at [575, 154] on div "Enter header formatting rules manually" at bounding box center [581, 155] width 96 height 6
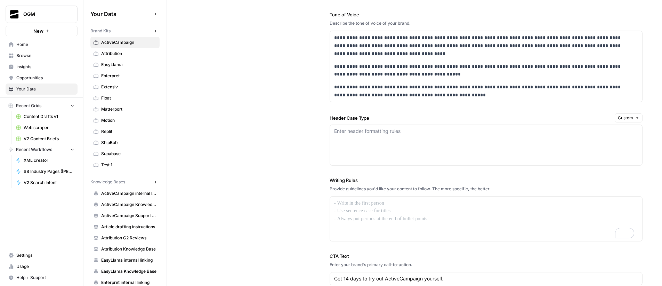
click at [629, 120] on button "Custom" at bounding box center [628, 117] width 28 height 9
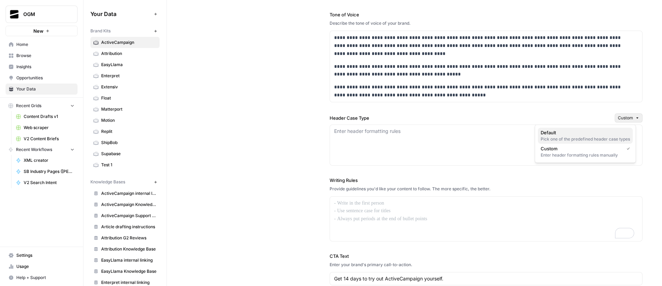
click at [594, 138] on div "Pick one of the predefined header case types" at bounding box center [584, 139] width 89 height 6
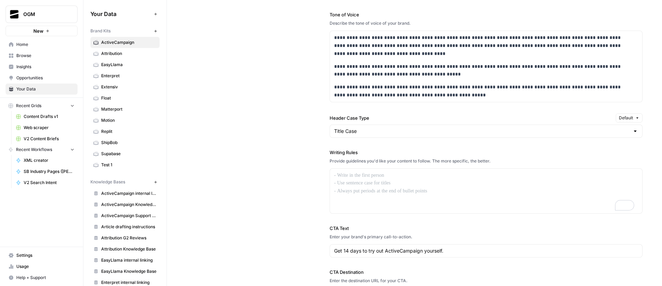
click at [349, 136] on div "Title Case" at bounding box center [485, 130] width 313 height 13
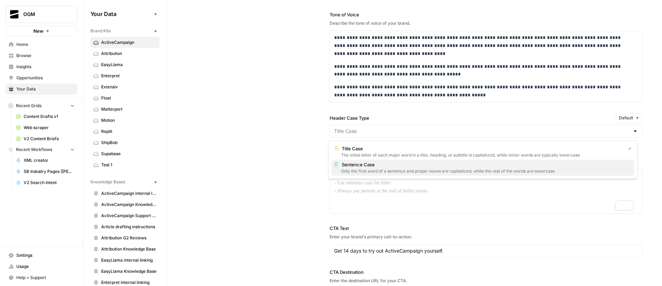
click at [378, 167] on span "Sentence Case" at bounding box center [485, 164] width 287 height 7
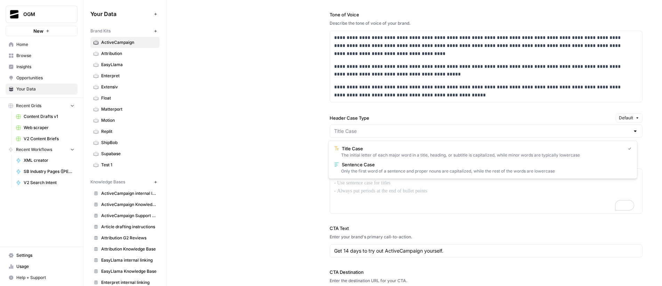
type input "Sentence Case"
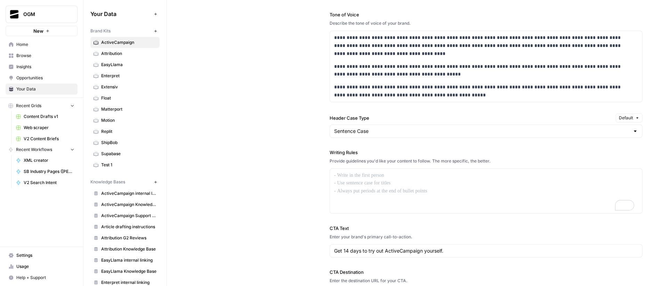
click at [283, 127] on div "**********" at bounding box center [414, 96] width 456 height 437
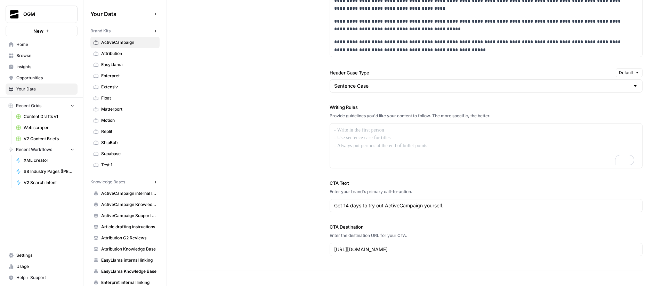
scroll to position [664, 0]
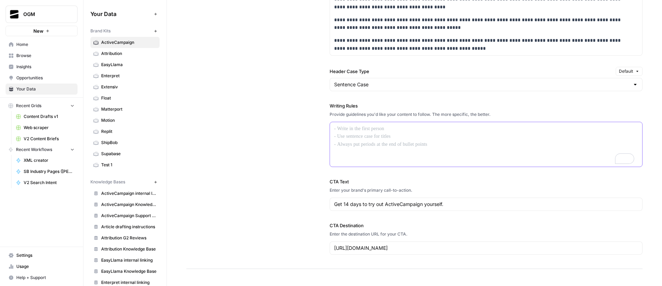
click at [391, 130] on p "To enrich screen reader interactions, please activate Accessibility in Grammarl…" at bounding box center [486, 129] width 304 height 8
paste div "To enrich screen reader interactions, please activate Accessibility in Grammarl…"
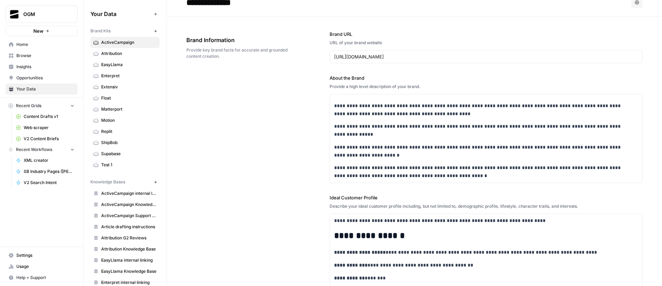
scroll to position [0, 0]
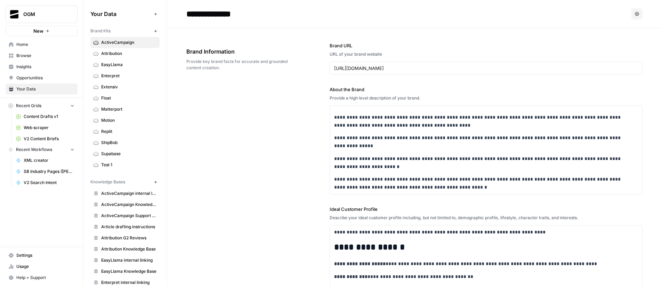
drag, startPoint x: 115, startPoint y: 55, endPoint x: 122, endPoint y: 46, distance: 11.1
click at [115, 55] on span "Attribution" at bounding box center [128, 53] width 55 height 6
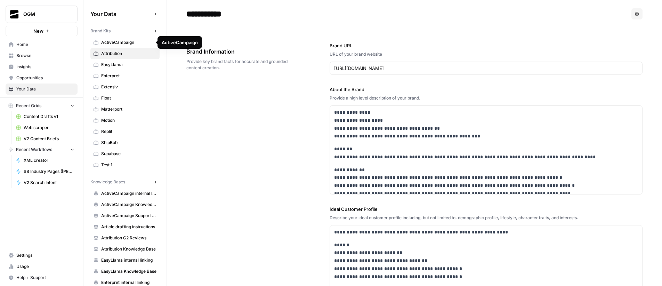
click at [123, 41] on span "ActiveCampaign" at bounding box center [128, 42] width 55 height 6
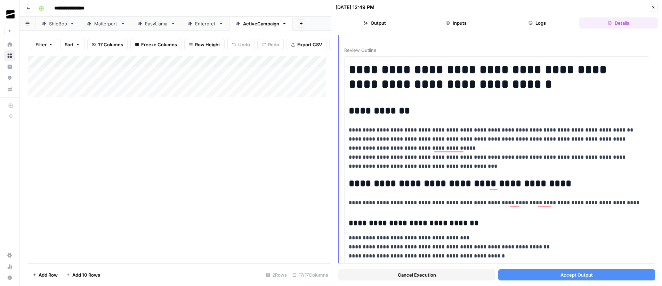
scroll to position [105, 0]
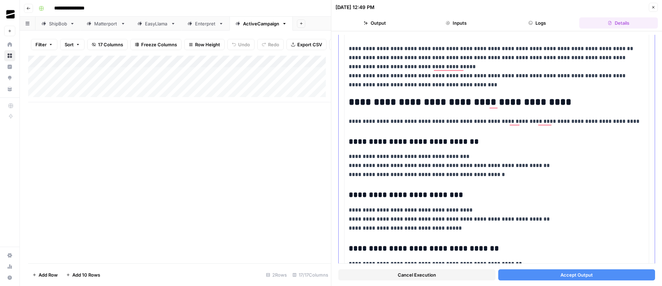
click at [569, 60] on p "**********" at bounding box center [494, 66] width 291 height 45
type input "benefit"
click at [632, 11] on span "Close" at bounding box center [632, 11] width 0 height 0
click at [122, 80] on div "Add Column" at bounding box center [179, 79] width 303 height 47
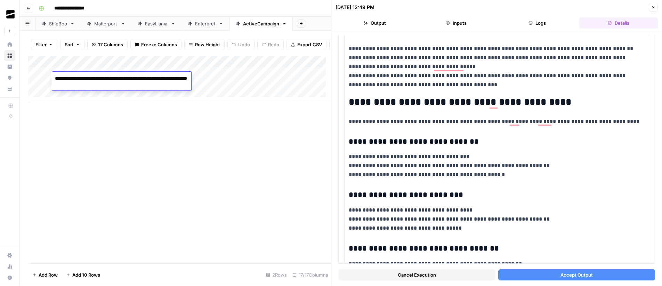
click at [122, 80] on textarea "**********" at bounding box center [121, 82] width 139 height 17
click at [198, 139] on div "Add Column" at bounding box center [179, 159] width 303 height 207
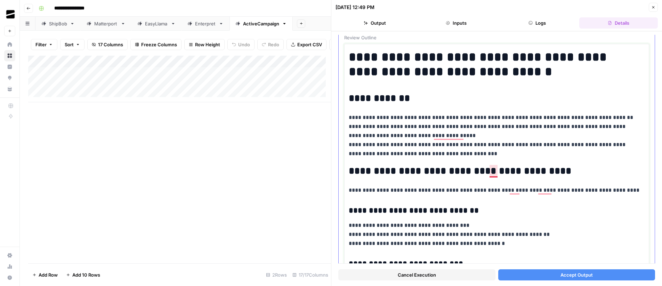
scroll to position [0, 0]
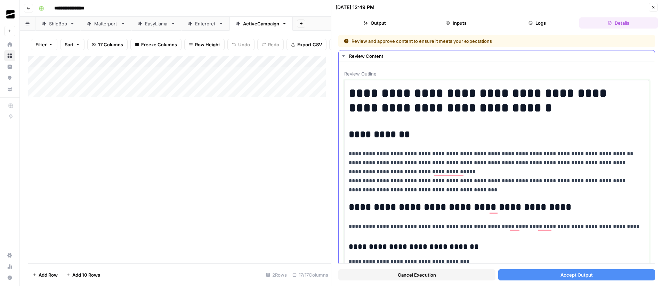
click at [423, 175] on p "**********" at bounding box center [494, 171] width 291 height 45
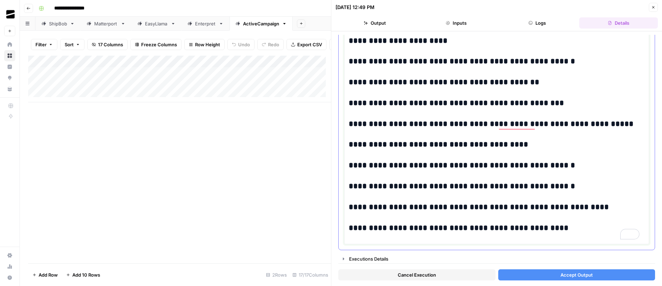
scroll to position [1259, 0]
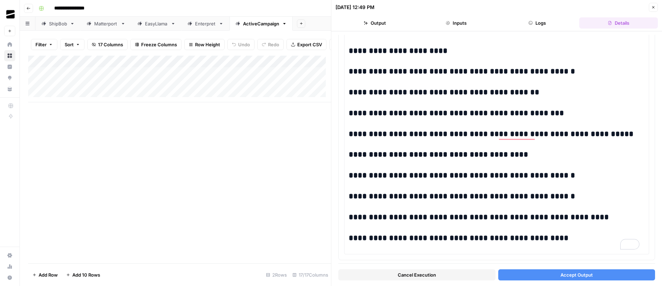
click at [581, 272] on span "Accept Output" at bounding box center [576, 274] width 32 height 7
